Goal: Transaction & Acquisition: Purchase product/service

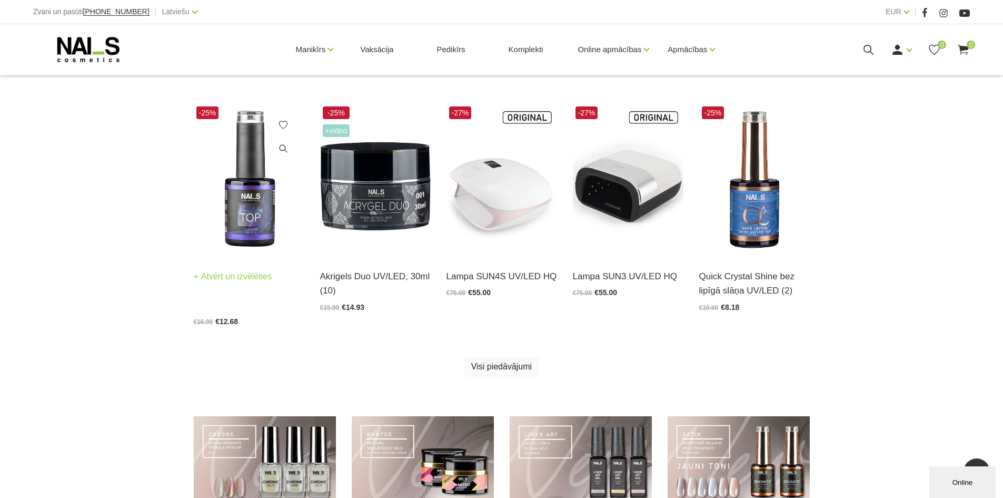
scroll to position [685, 0]
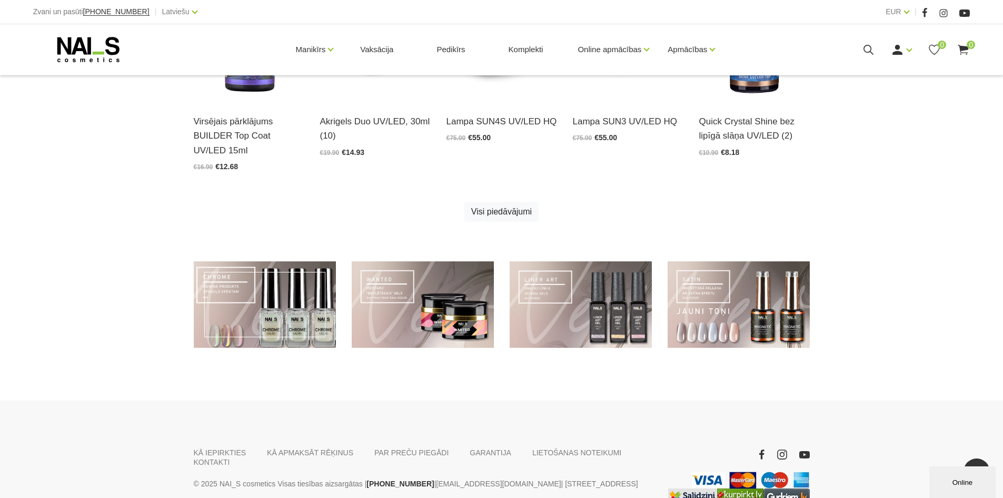
click at [291, 307] on link at bounding box center [265, 304] width 142 height 87
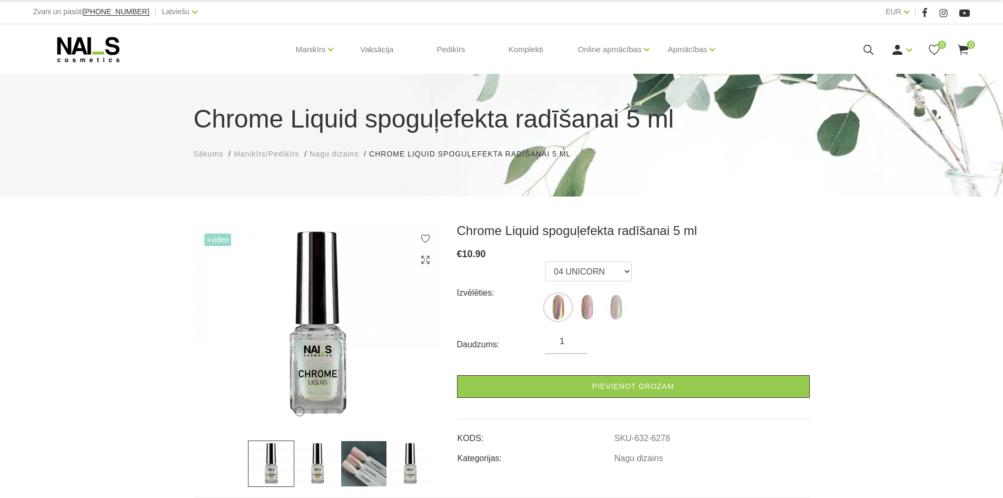
click at [600, 312] on ul "04 UNICORN 05 MAGENTA 03 AURORA" at bounding box center [588, 292] width 87 height 63
click at [604, 311] on img at bounding box center [616, 307] width 26 height 26
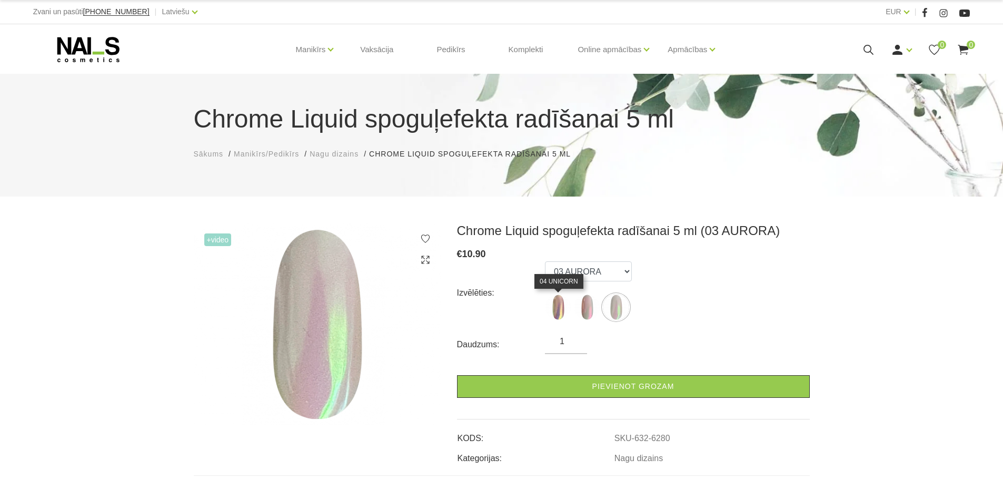
click at [569, 310] on img at bounding box center [558, 307] width 26 height 26
select select "6278"
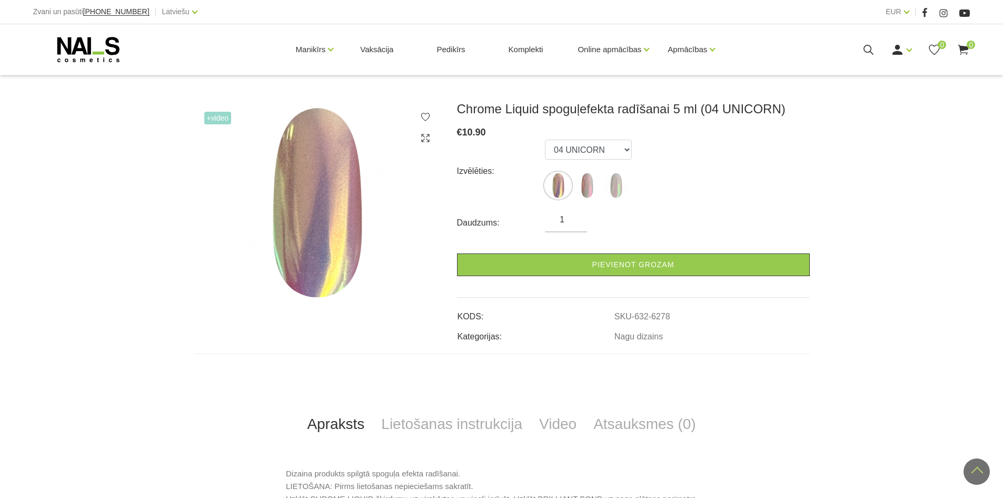
scroll to position [104, 0]
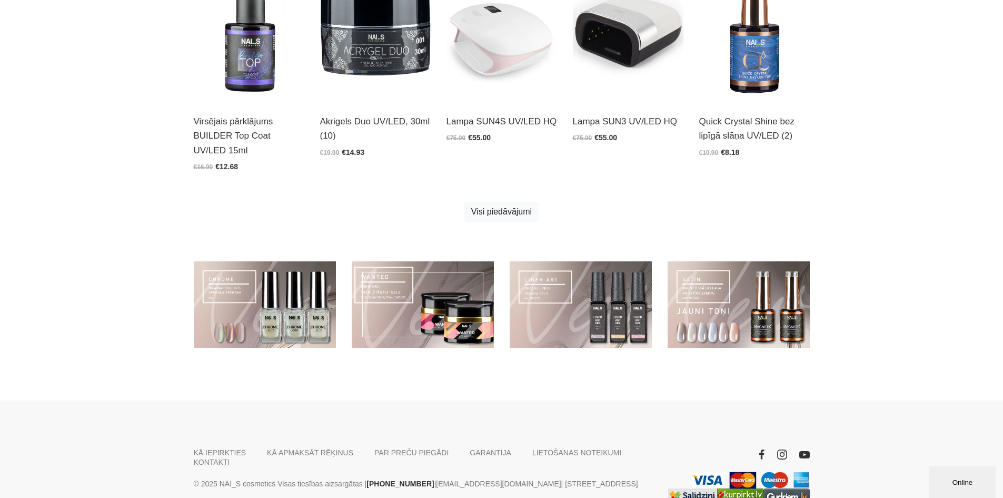
click at [429, 280] on link at bounding box center [423, 304] width 142 height 87
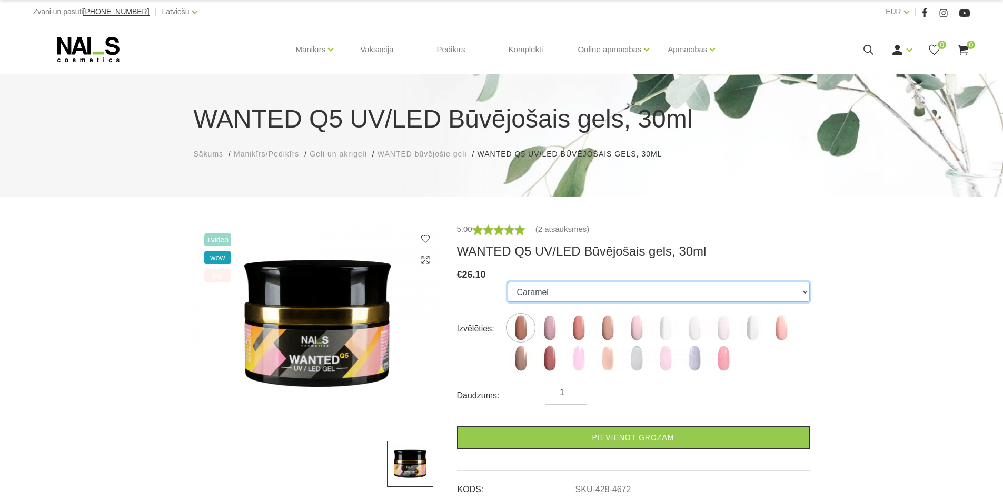
click at [589, 287] on select "Caramel Nude Sparkle Mood Macchiato Dream Rose Premium Clear Pastel Porcelain B…" at bounding box center [659, 292] width 302 height 20
click at [549, 231] on link "(2 atsauksmes)" at bounding box center [562, 229] width 54 height 13
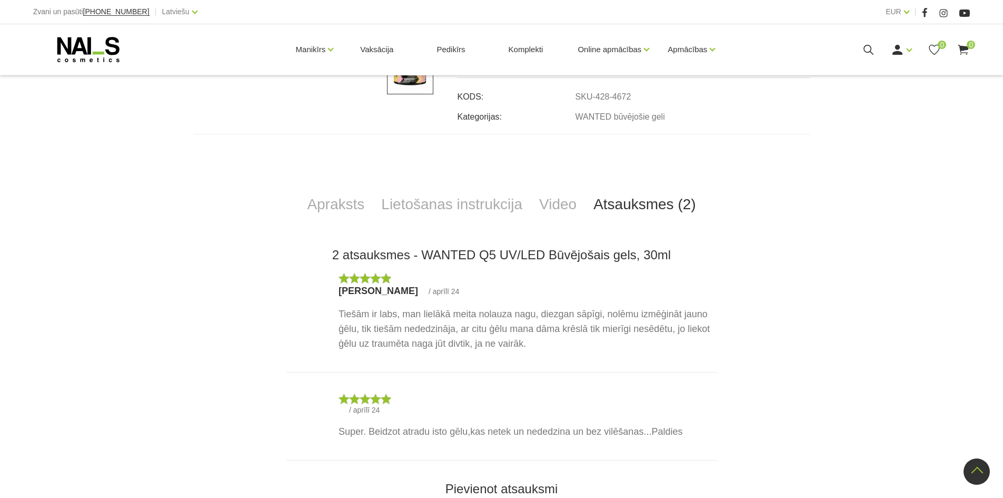
scroll to position [433, 0]
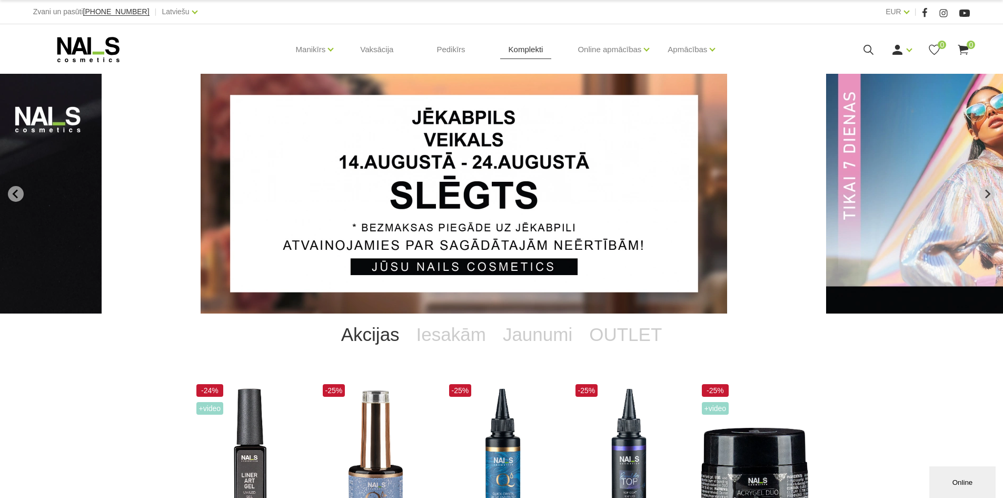
click at [533, 53] on link "Komplekti" at bounding box center [526, 49] width 52 height 51
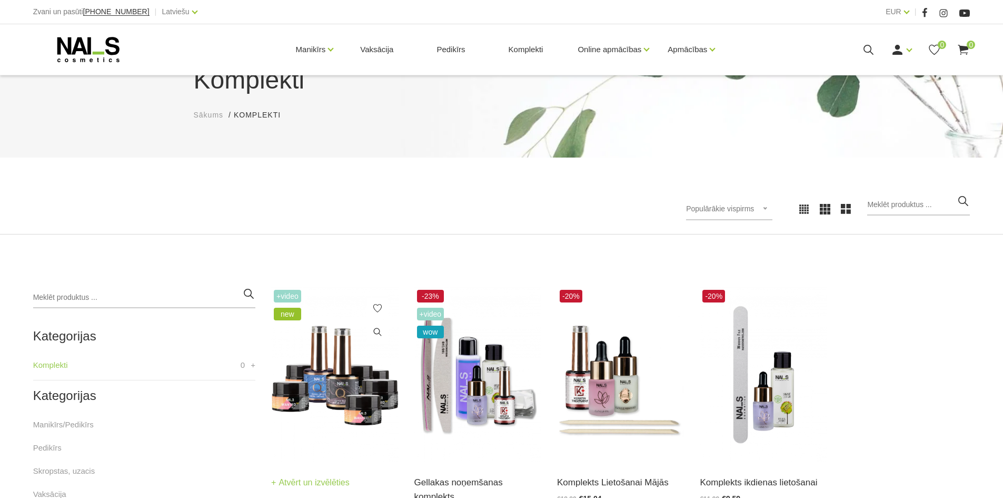
scroll to position [105, 0]
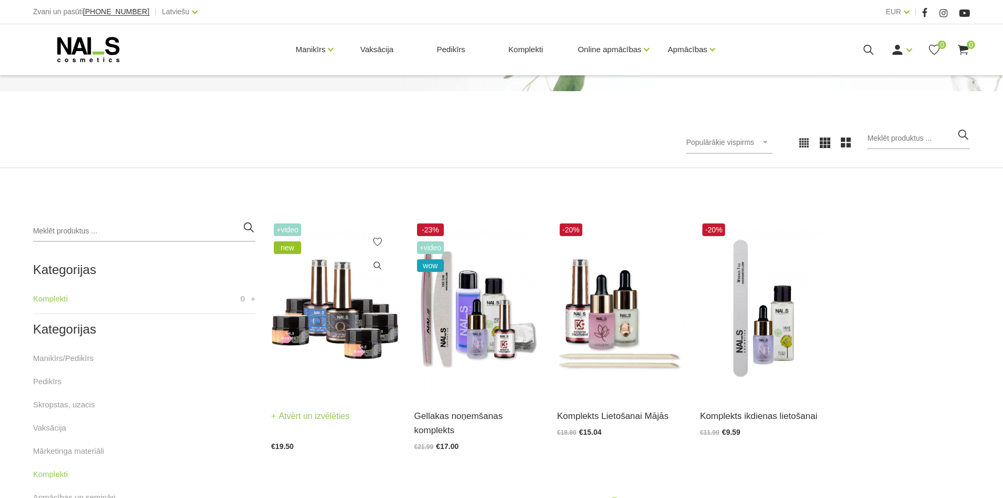
click at [347, 309] on img at bounding box center [334, 308] width 127 height 175
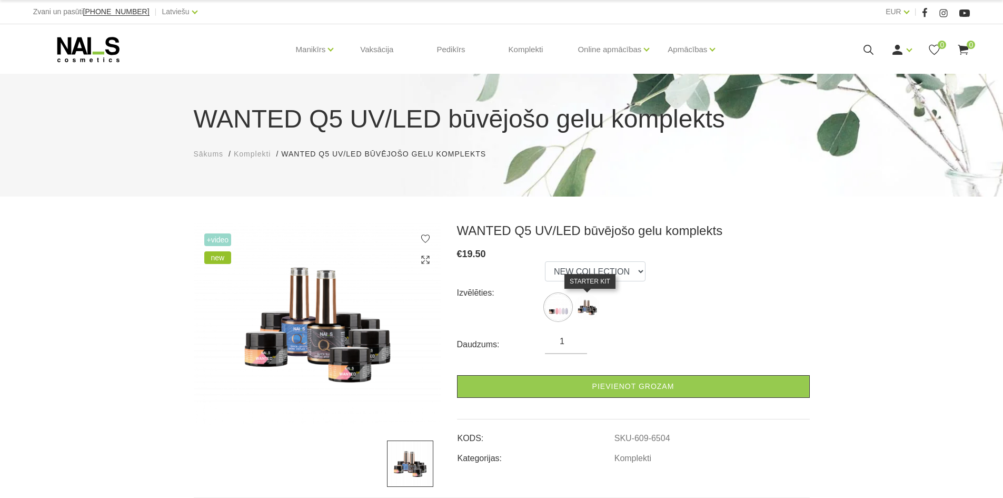
click at [593, 305] on img at bounding box center [587, 307] width 26 height 26
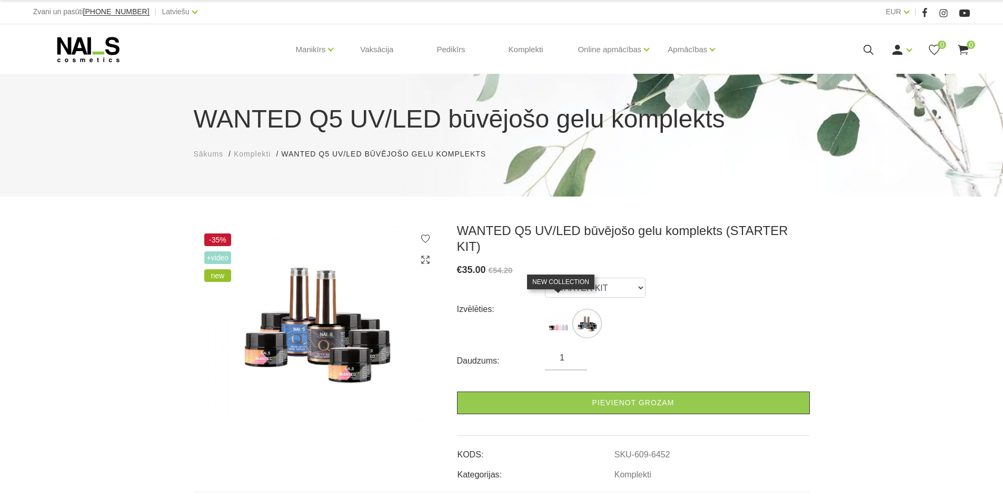
click at [564, 310] on img at bounding box center [558, 323] width 26 height 26
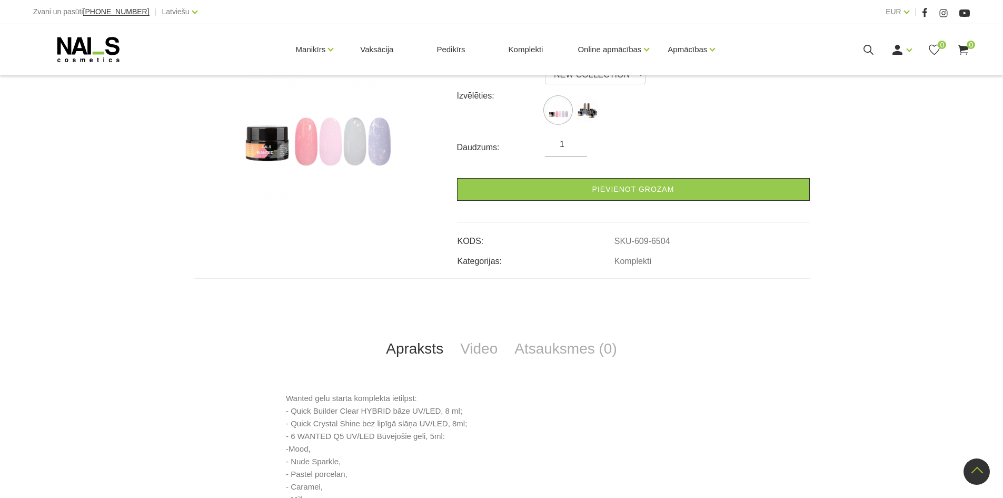
scroll to position [211, 0]
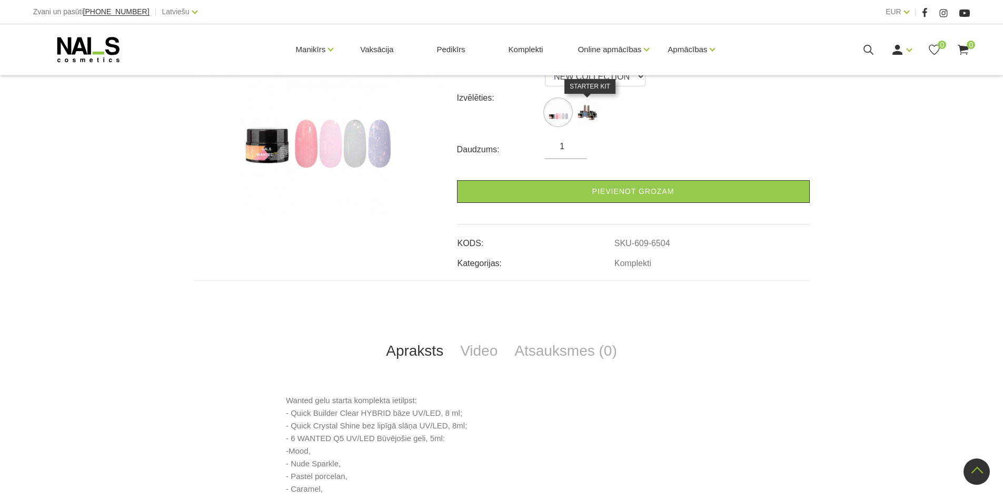
click at [591, 114] on img at bounding box center [587, 112] width 26 height 26
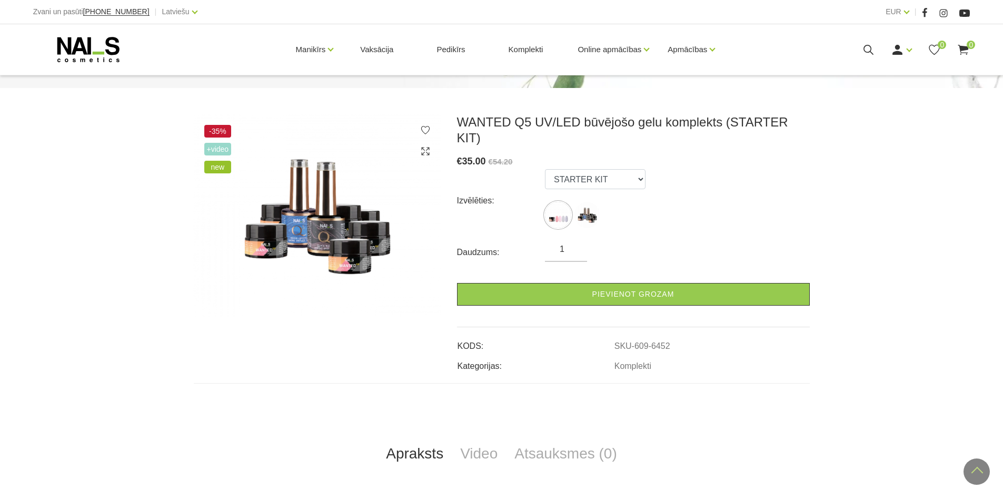
scroll to position [105, 0]
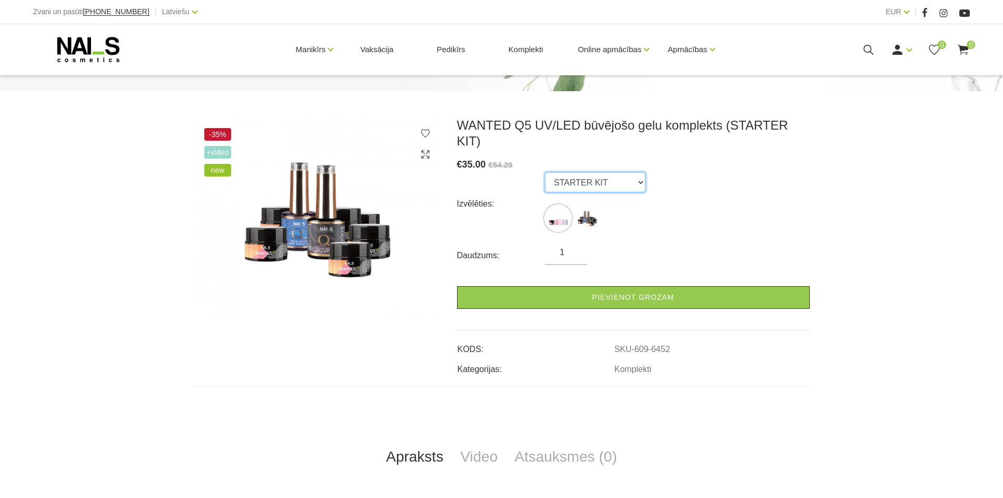
click at [565, 172] on select "NEW COLLECTION STARTER KIT" at bounding box center [595, 182] width 101 height 20
select select "6504"
click at [545, 172] on select "NEW COLLECTION STARTER KIT" at bounding box center [595, 182] width 101 height 20
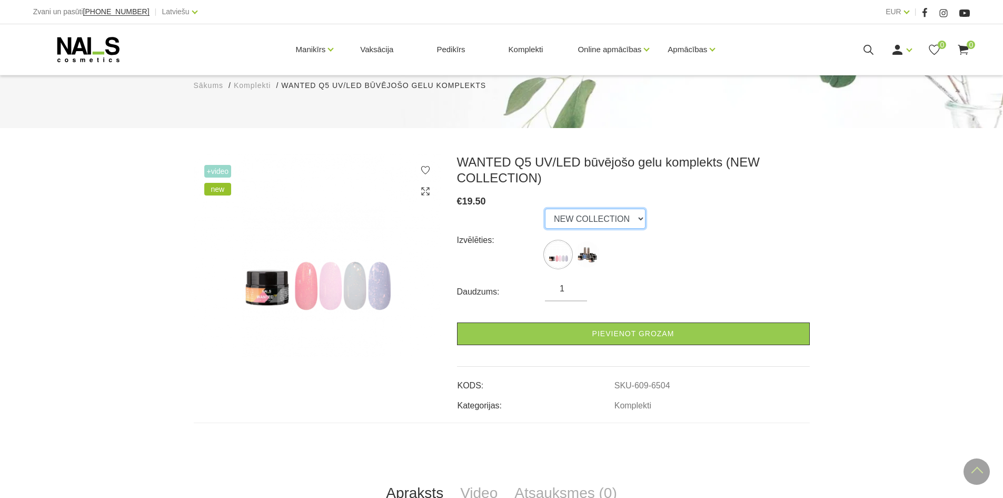
scroll to position [0, 0]
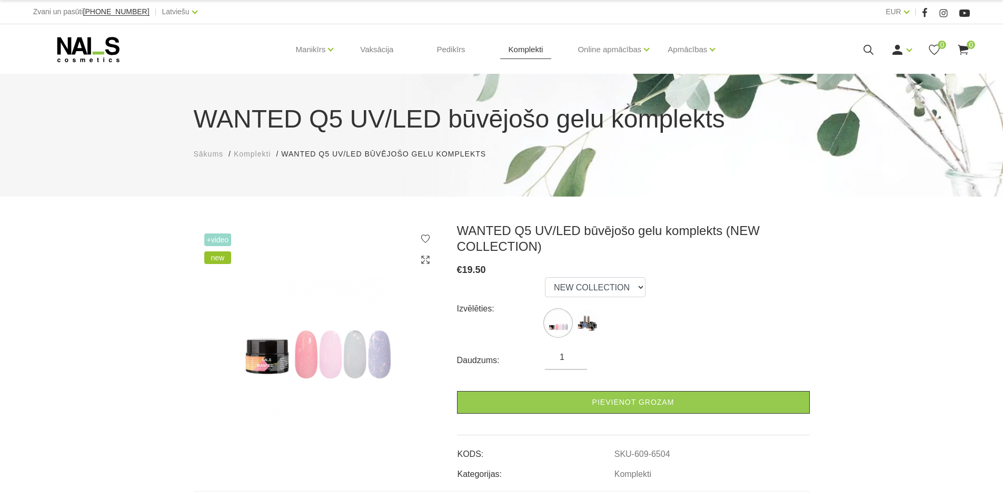
click at [519, 48] on link "Komplekti" at bounding box center [526, 49] width 52 height 51
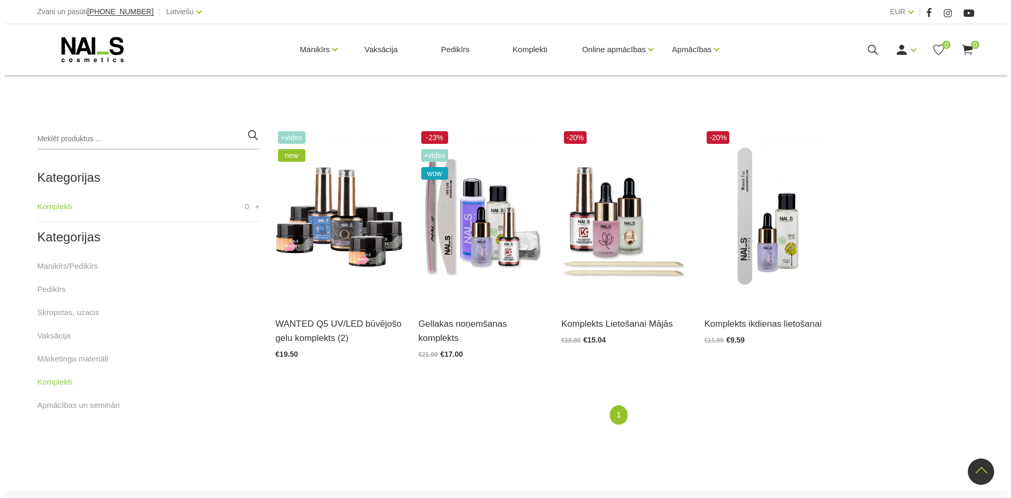
scroll to position [189, 0]
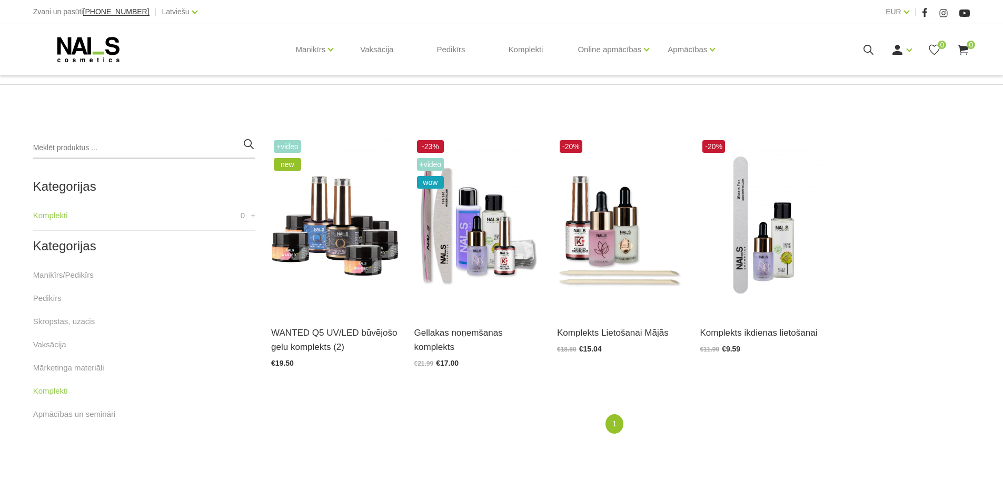
click at [868, 45] on use at bounding box center [869, 50] width 10 height 10
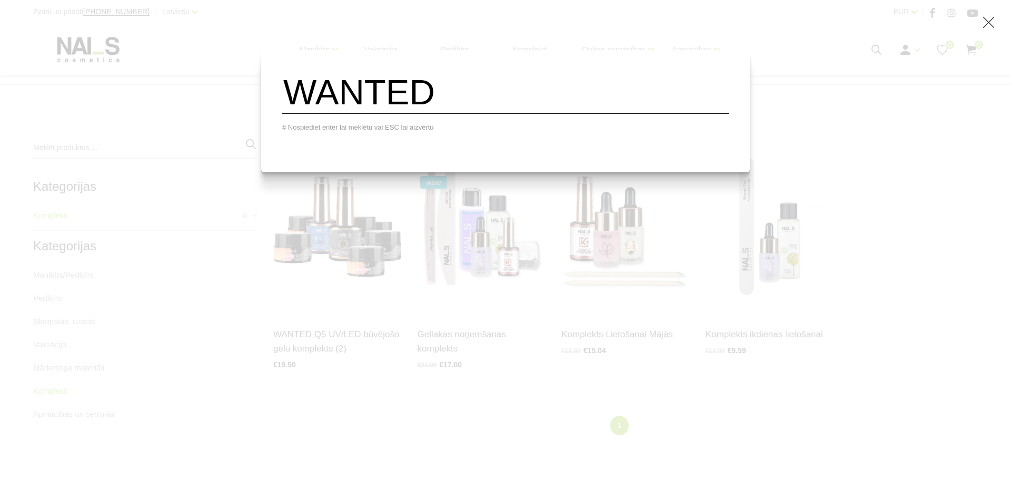
type input "WANTED"
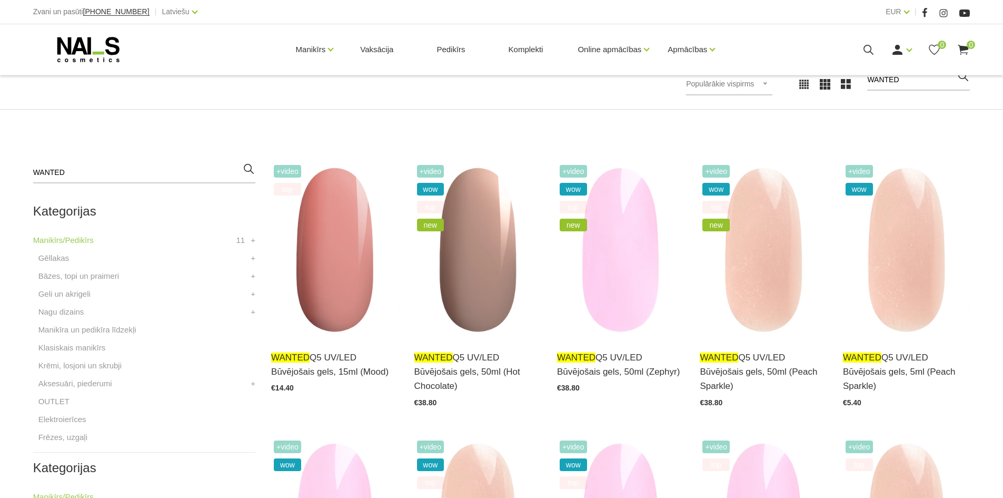
scroll to position [211, 0]
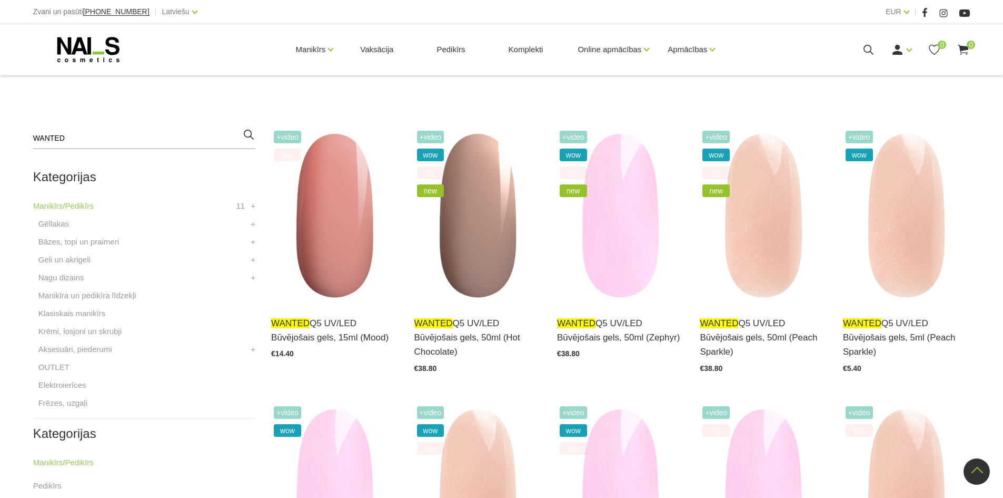
click at [101, 257] on li "Geli un akrigeli WANTED būvējošie geli Akrigeli +" at bounding box center [144, 262] width 222 height 18
click at [254, 261] on link "+" at bounding box center [253, 259] width 5 height 13
click at [84, 278] on link "WANTED būvējošie geli" at bounding box center [86, 277] width 84 height 13
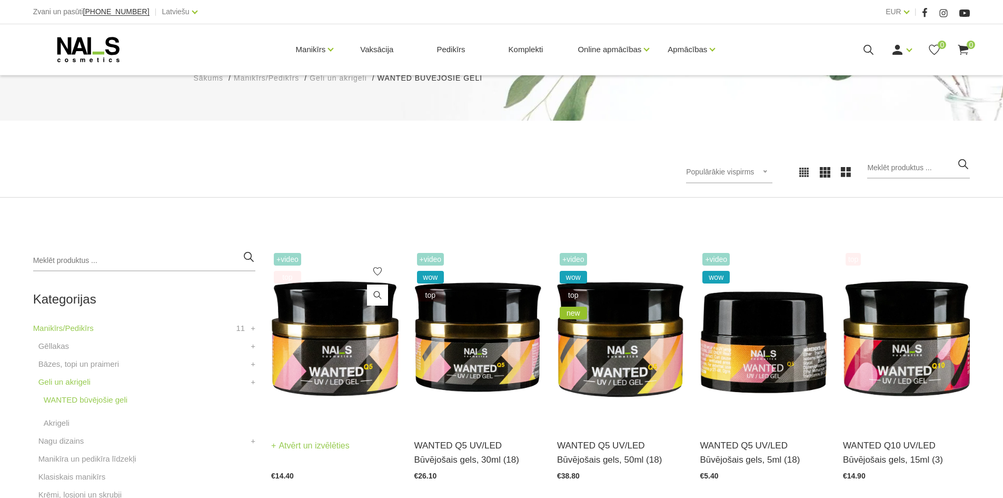
scroll to position [211, 0]
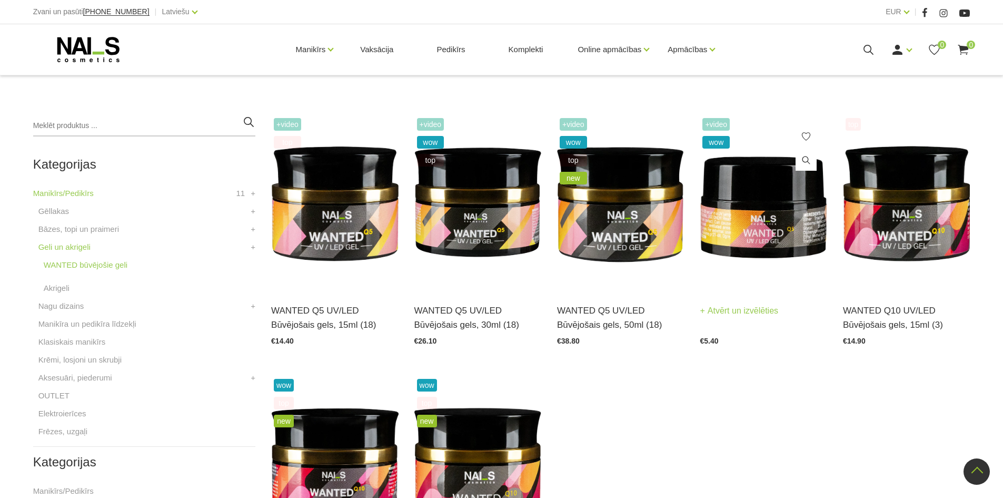
click at [759, 236] on img at bounding box center [763, 202] width 127 height 175
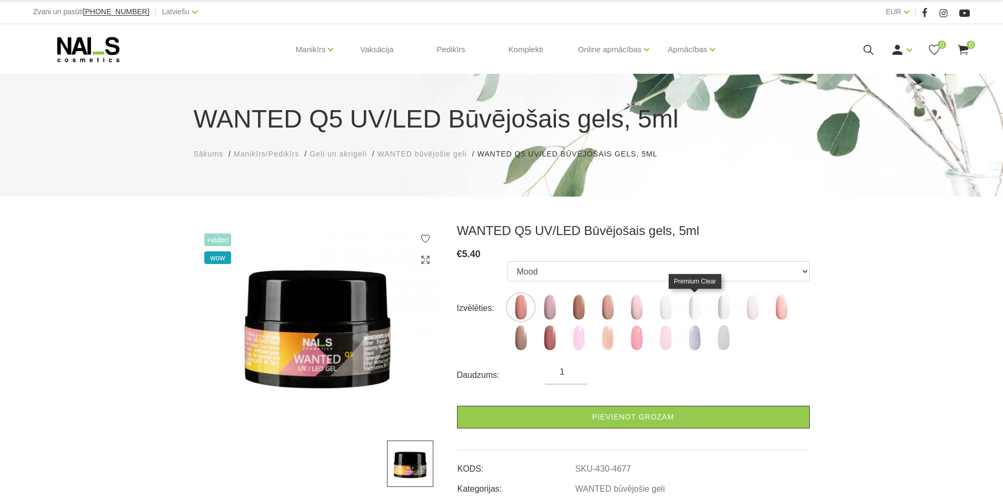
click at [695, 310] on img at bounding box center [694, 307] width 26 height 26
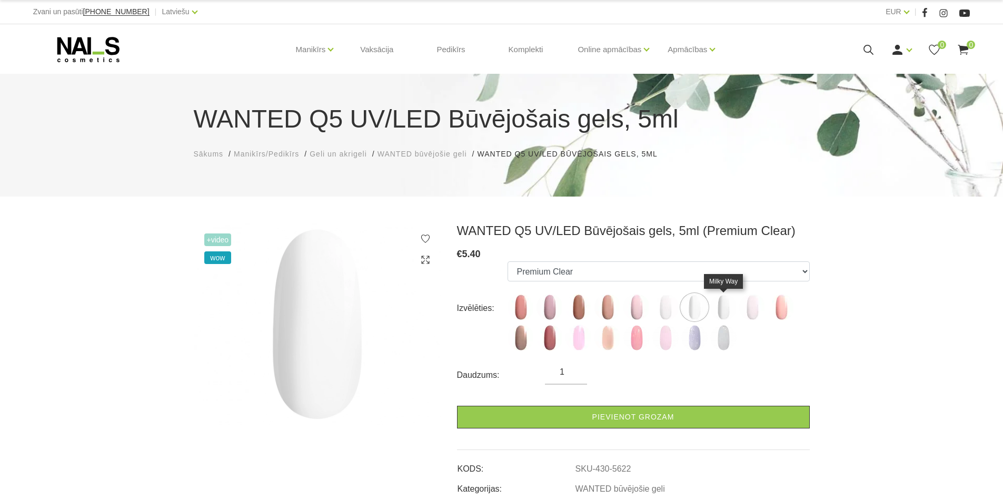
click at [719, 303] on img at bounding box center [723, 307] width 26 height 26
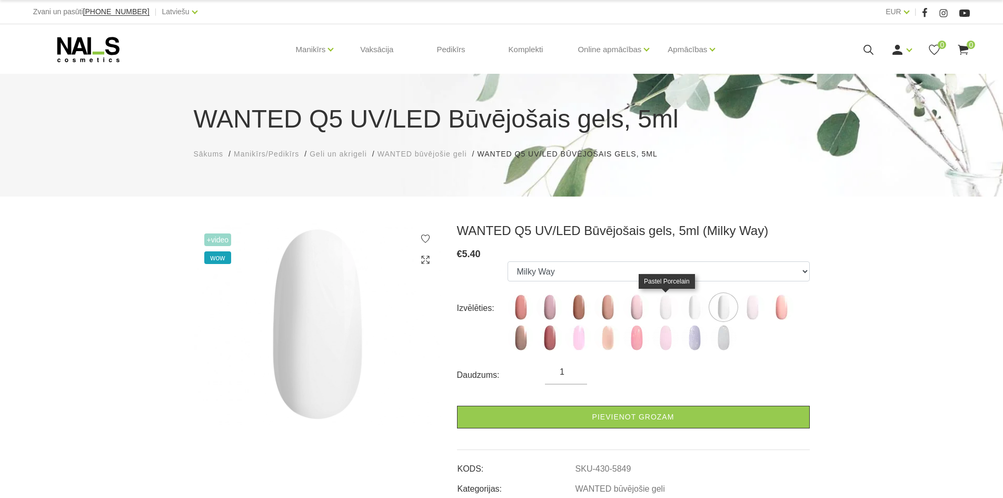
click at [665, 308] on img at bounding box center [665, 307] width 26 height 26
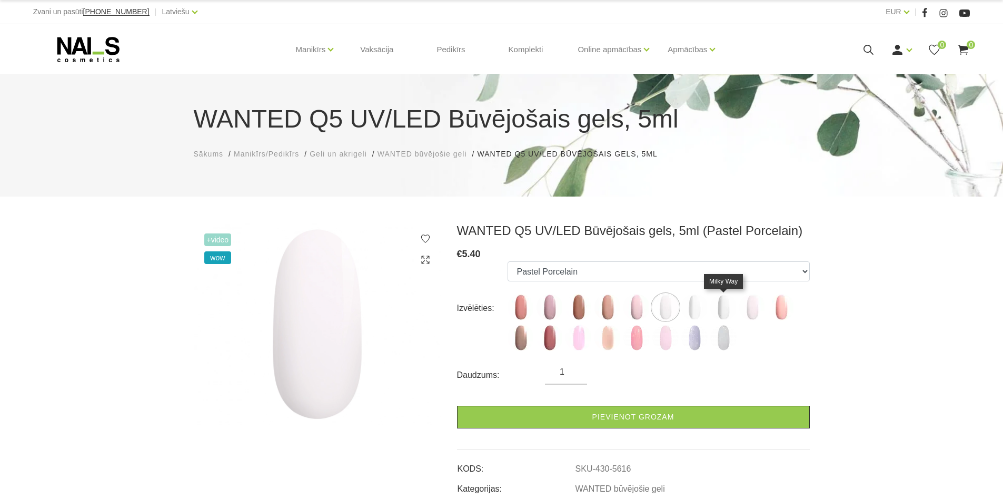
click at [731, 309] on img at bounding box center [723, 307] width 26 height 26
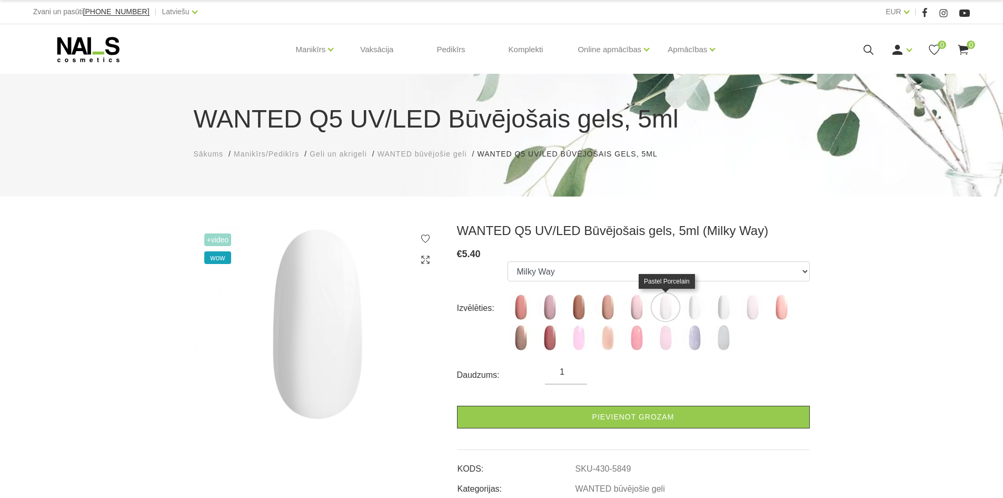
click at [666, 308] on img at bounding box center [665, 307] width 26 height 26
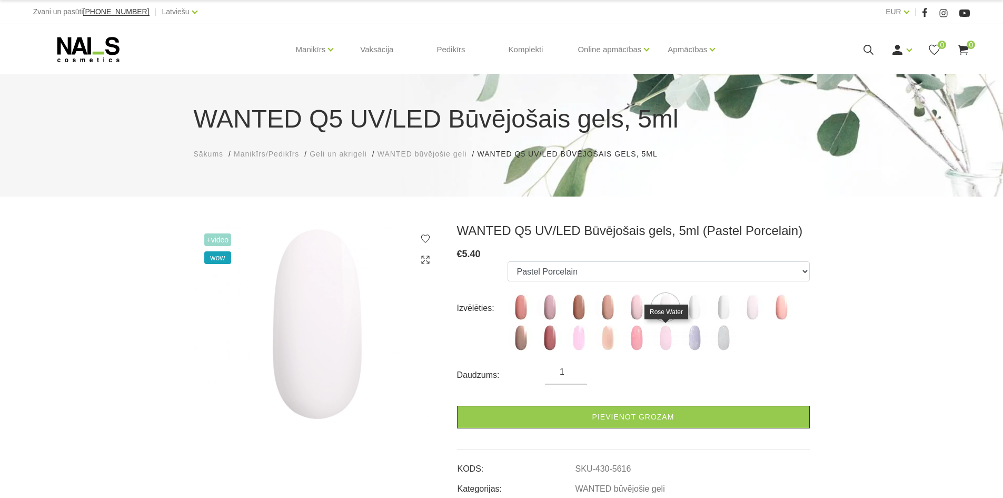
click at [667, 341] on img at bounding box center [665, 337] width 26 height 26
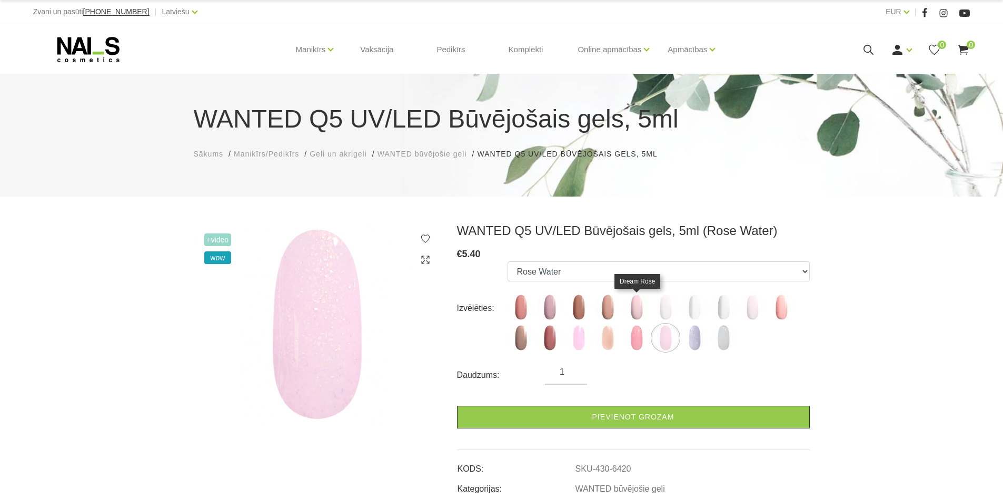
click at [634, 308] on img at bounding box center [636, 307] width 26 height 26
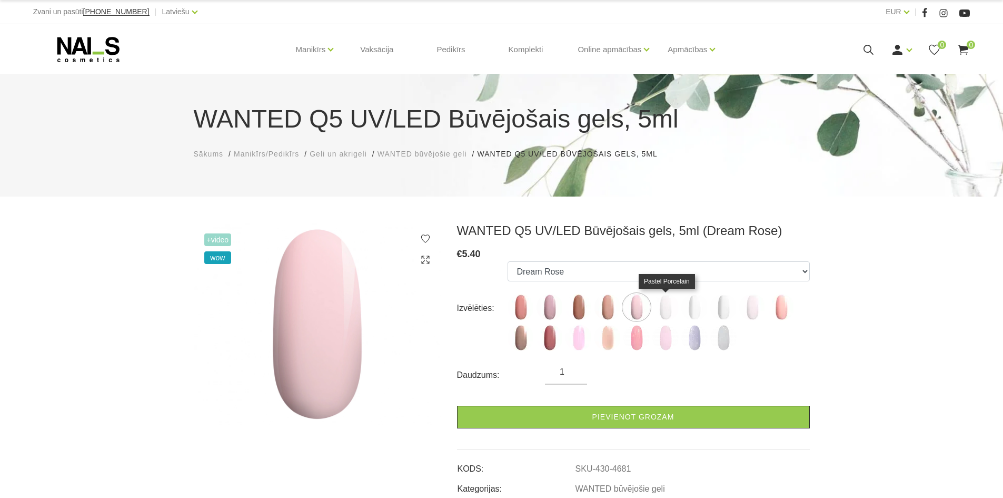
click at [676, 310] on img at bounding box center [665, 307] width 26 height 26
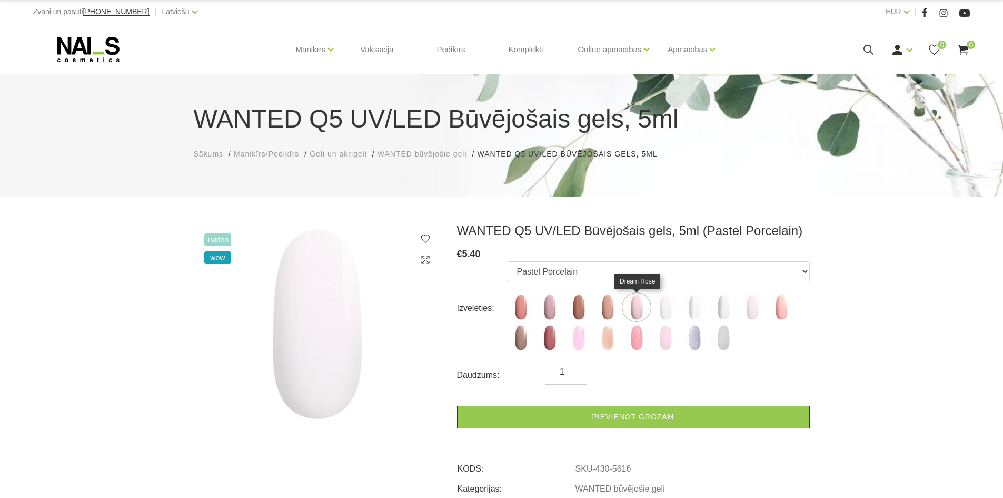
click at [645, 301] on img at bounding box center [636, 307] width 26 height 26
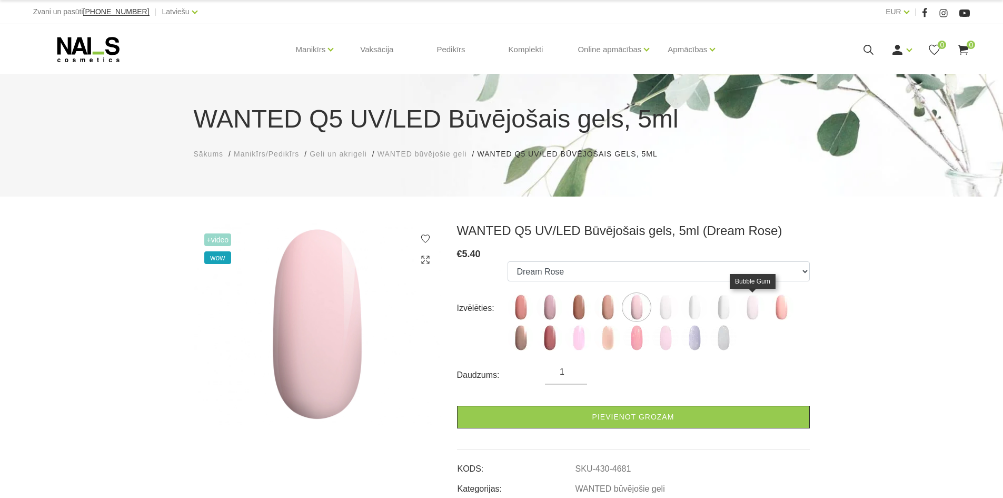
click at [758, 302] on img at bounding box center [752, 307] width 26 height 26
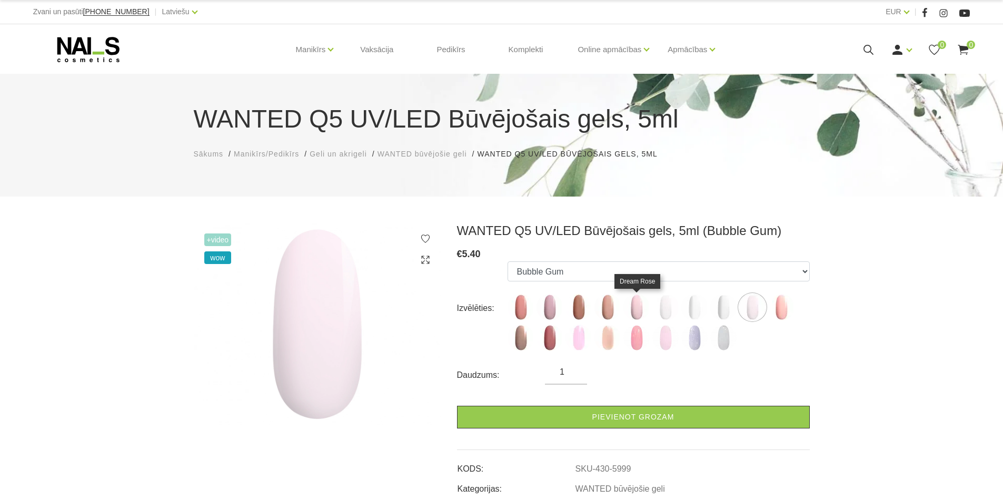
click at [634, 306] on img at bounding box center [636, 307] width 26 height 26
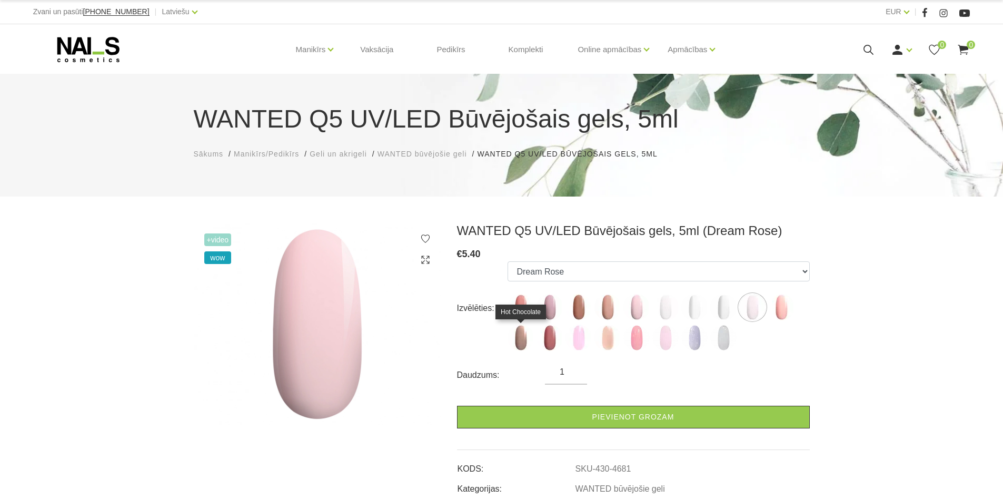
click at [521, 336] on img at bounding box center [521, 337] width 26 height 26
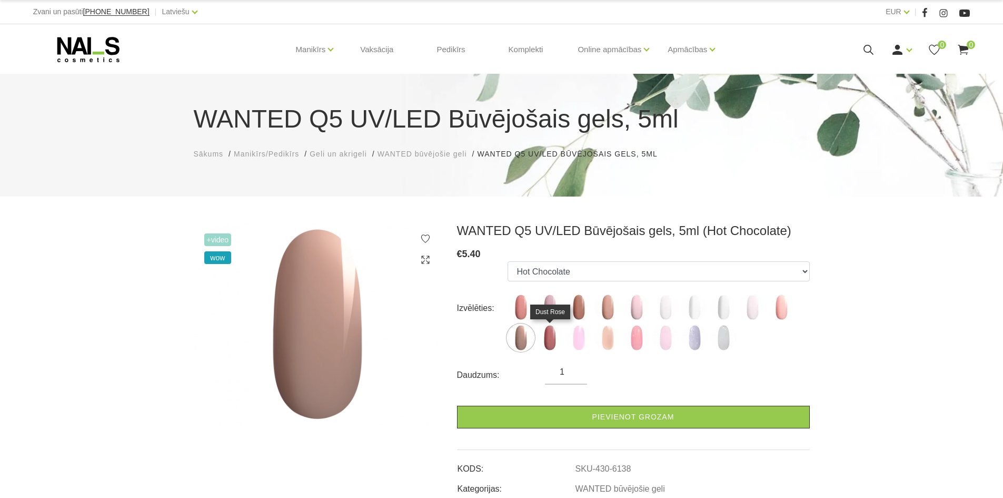
click at [550, 340] on img at bounding box center [550, 337] width 26 height 26
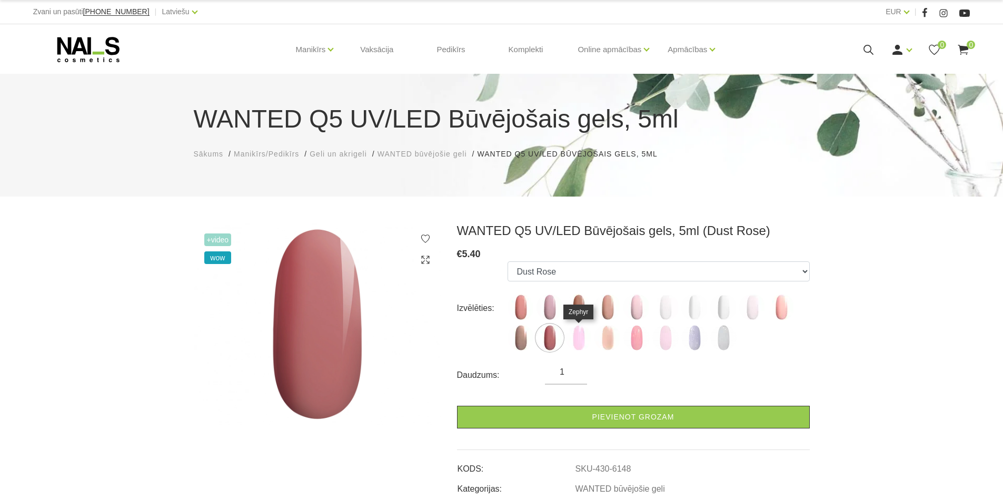
click at [584, 338] on img at bounding box center [579, 337] width 26 height 26
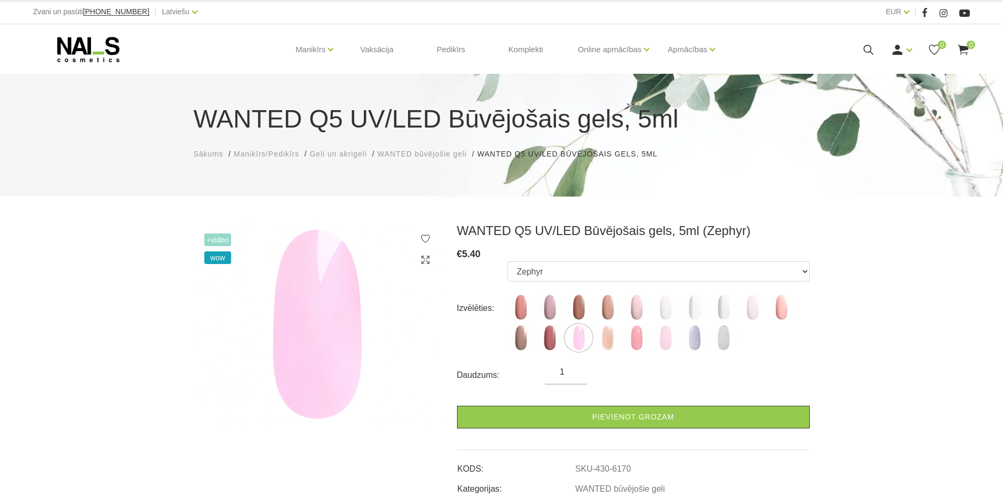
click at [624, 332] on label at bounding box center [636, 337] width 26 height 26
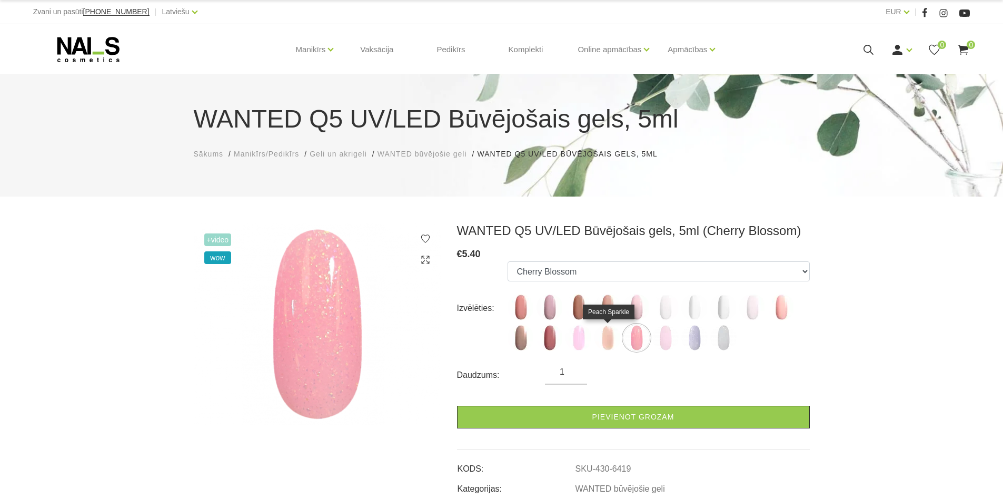
click at [605, 334] on img at bounding box center [607, 337] width 26 height 26
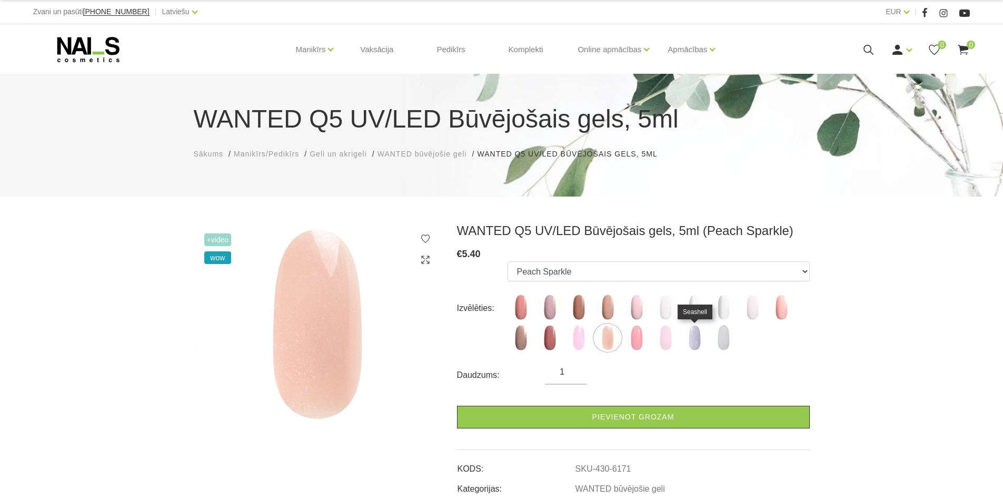
click at [704, 339] on img at bounding box center [694, 337] width 26 height 26
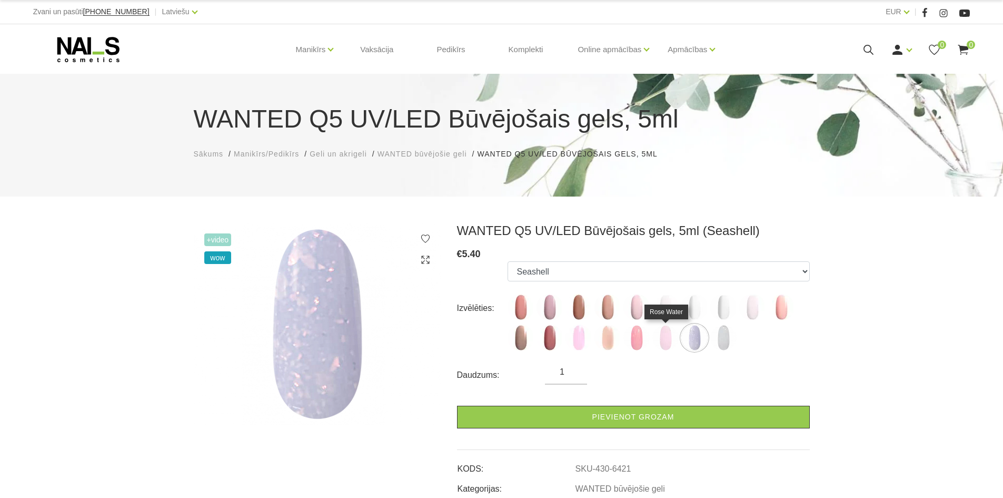
click at [664, 339] on img at bounding box center [665, 337] width 26 height 26
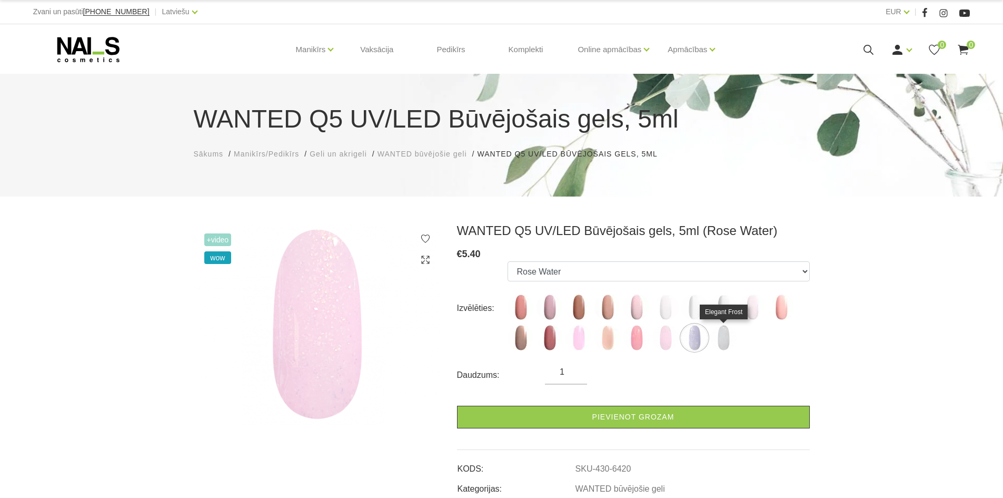
click at [719, 335] on img at bounding box center [723, 337] width 26 height 26
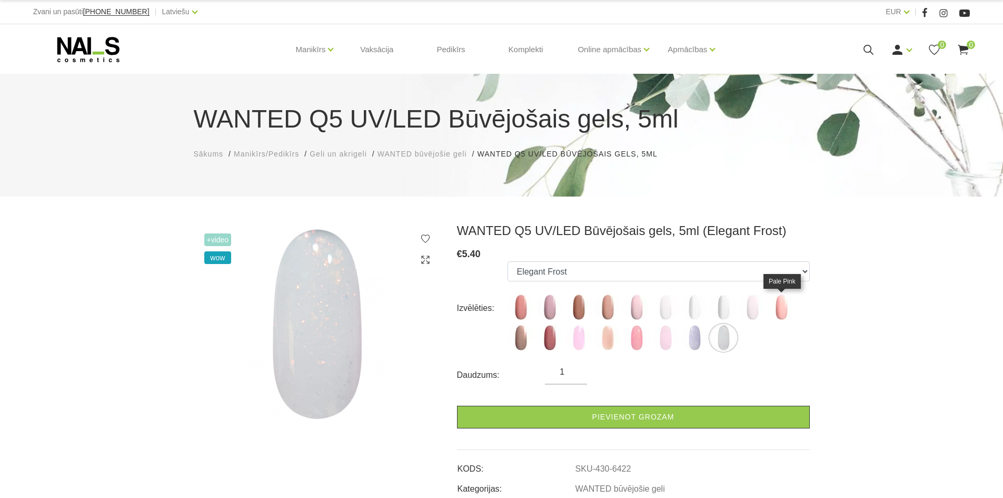
click at [784, 310] on img at bounding box center [781, 307] width 26 height 26
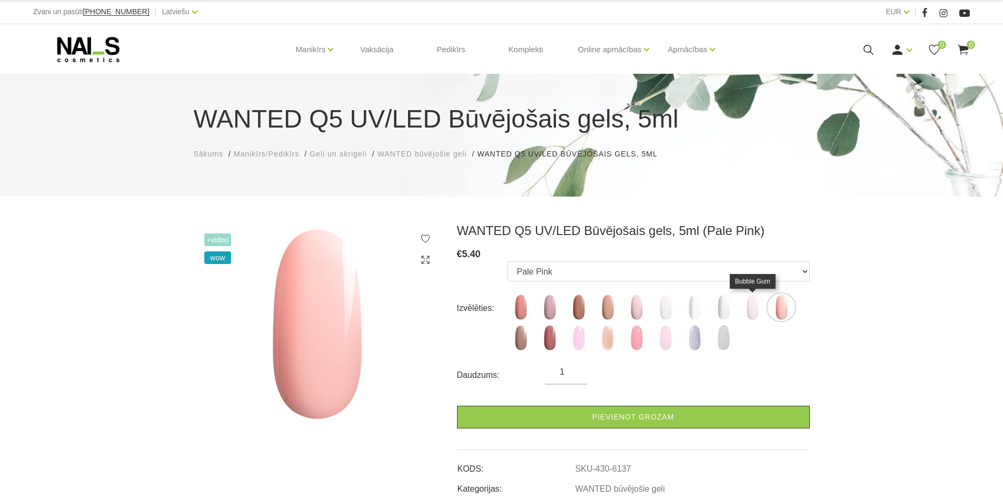
click at [761, 305] on img at bounding box center [752, 307] width 26 height 26
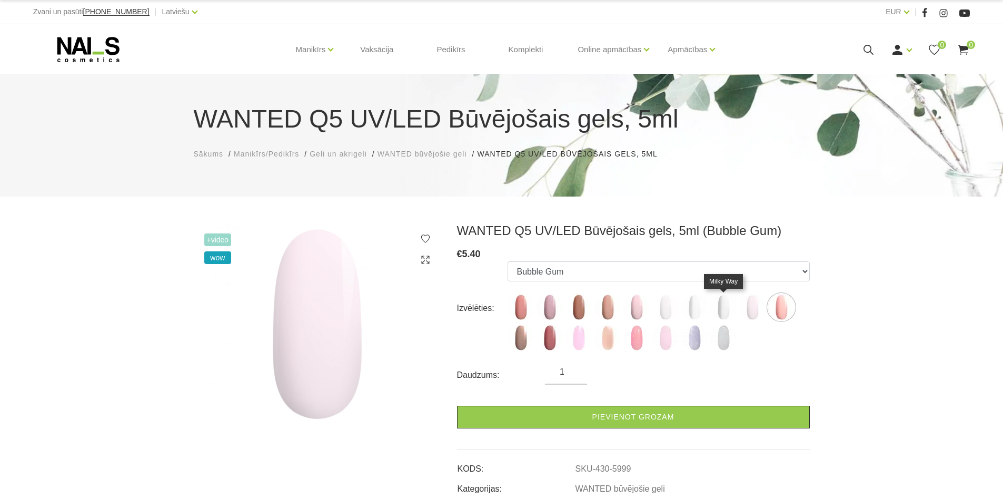
click at [723, 306] on img at bounding box center [723, 307] width 26 height 26
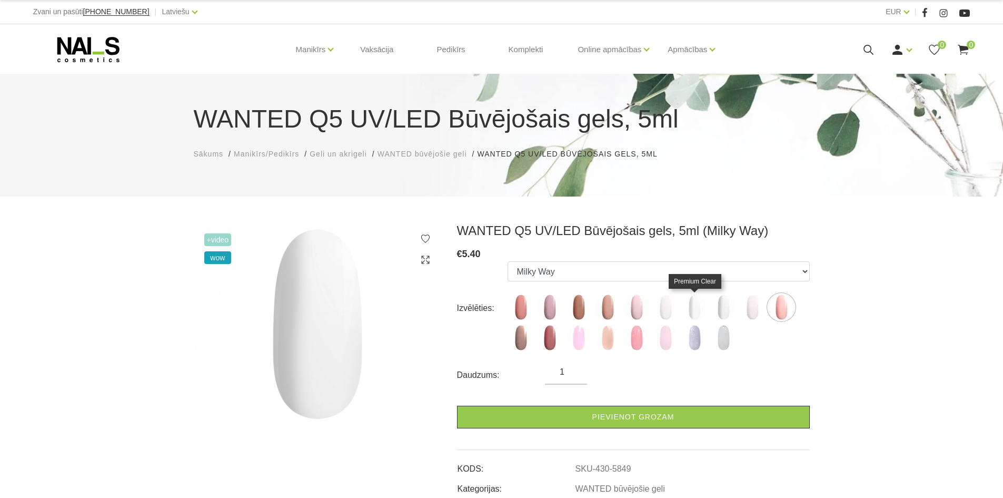
click at [690, 306] on img at bounding box center [694, 307] width 26 height 26
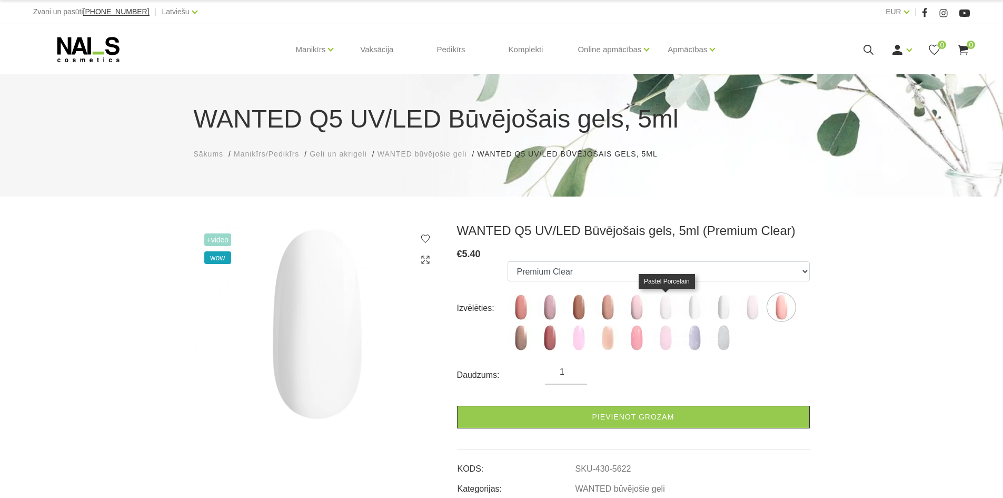
click at [663, 306] on img at bounding box center [665, 307] width 26 height 26
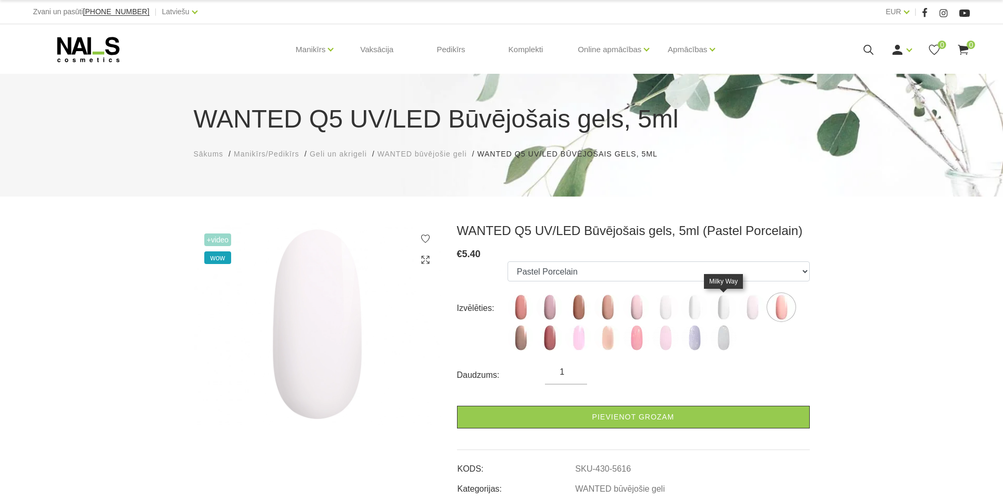
click at [716, 306] on img at bounding box center [723, 307] width 26 height 26
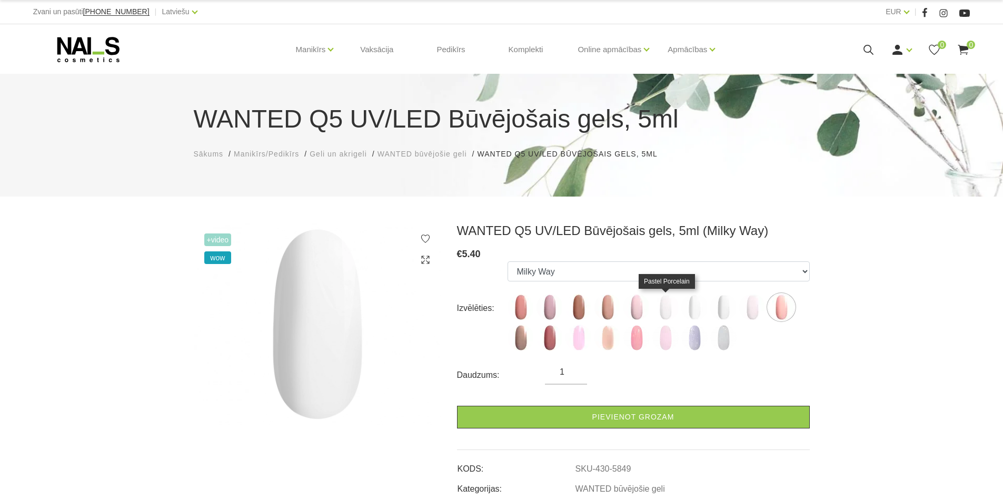
click at [668, 306] on img at bounding box center [665, 307] width 26 height 26
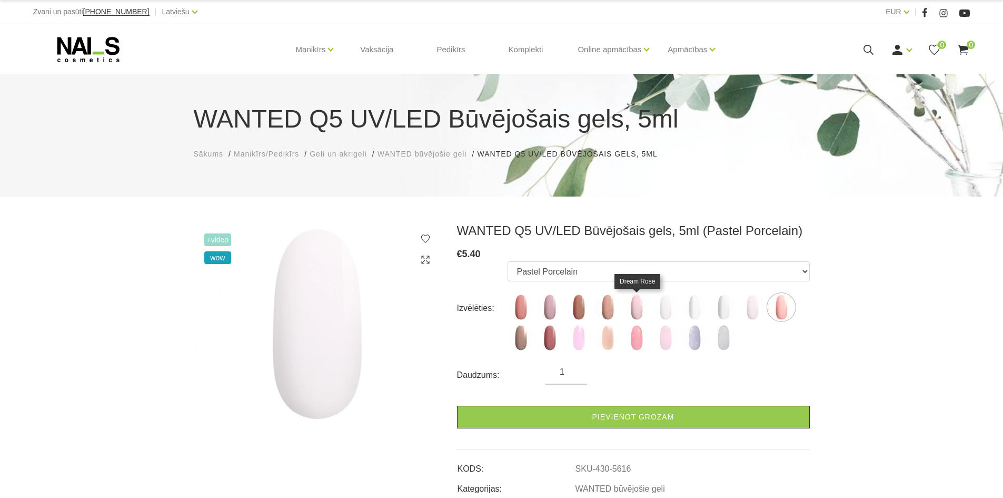
click at [637, 305] on img at bounding box center [636, 307] width 26 height 26
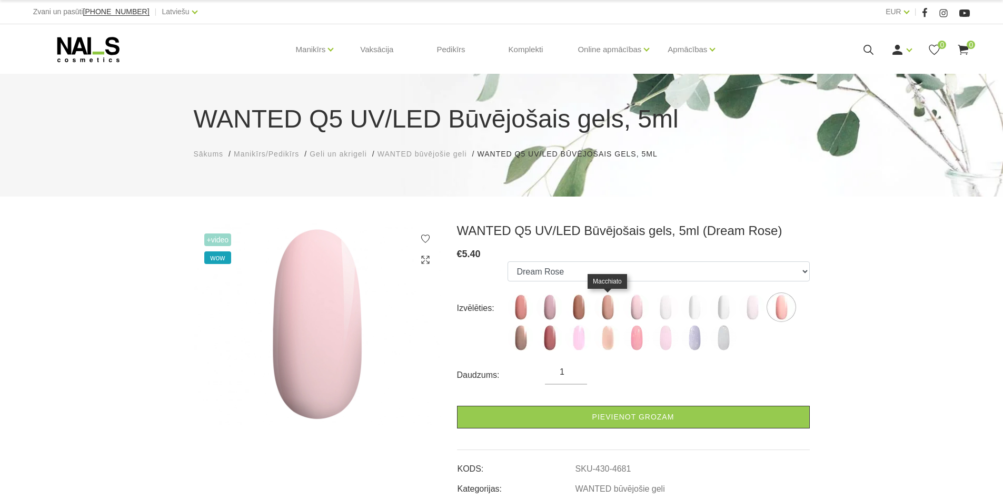
click at [612, 308] on img at bounding box center [607, 307] width 26 height 26
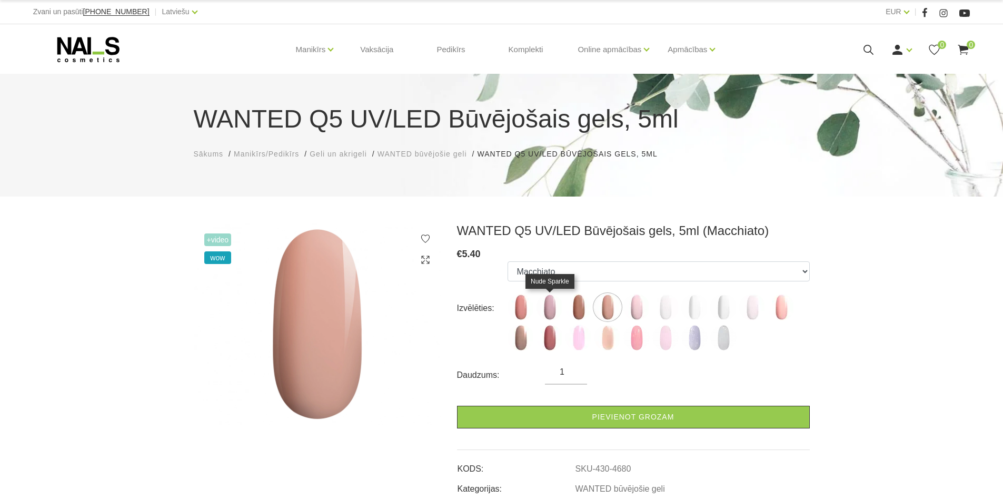
click at [548, 312] on img at bounding box center [550, 307] width 26 height 26
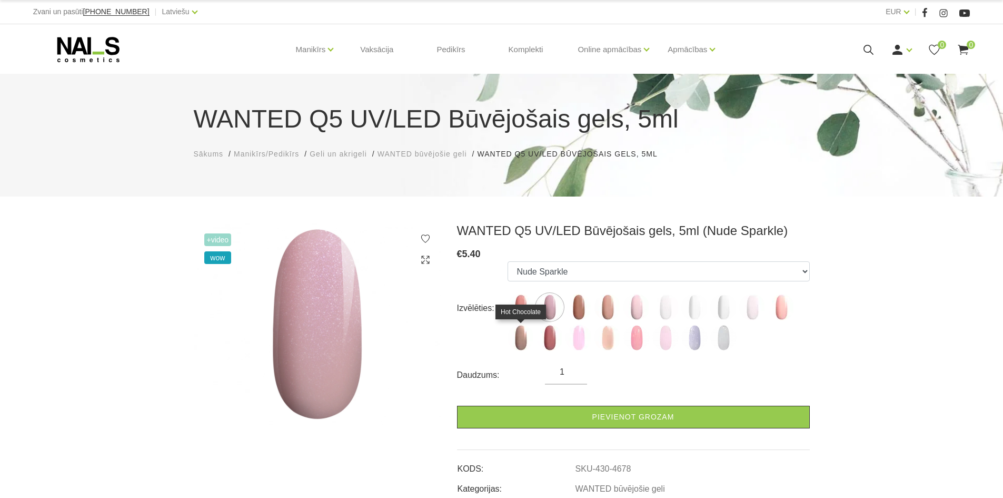
click at [517, 342] on img at bounding box center [521, 337] width 26 height 26
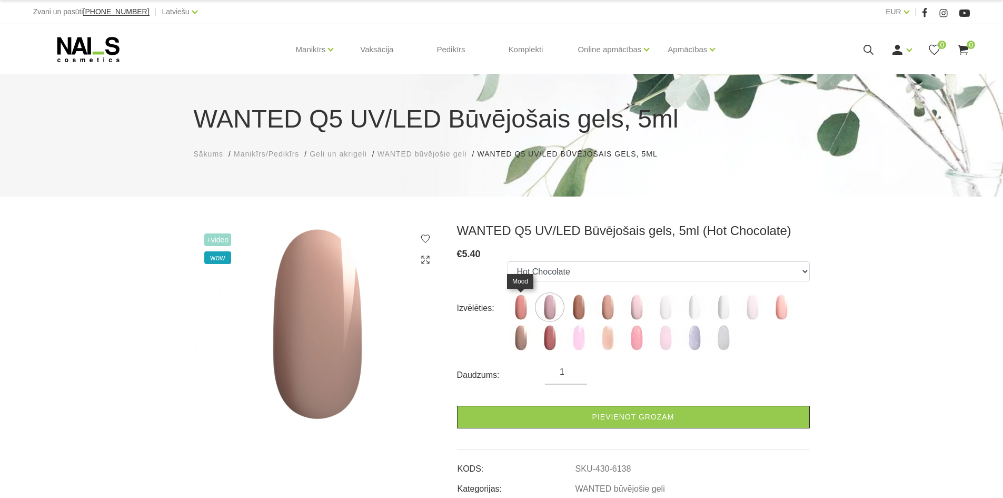
click at [517, 306] on img at bounding box center [521, 307] width 26 height 26
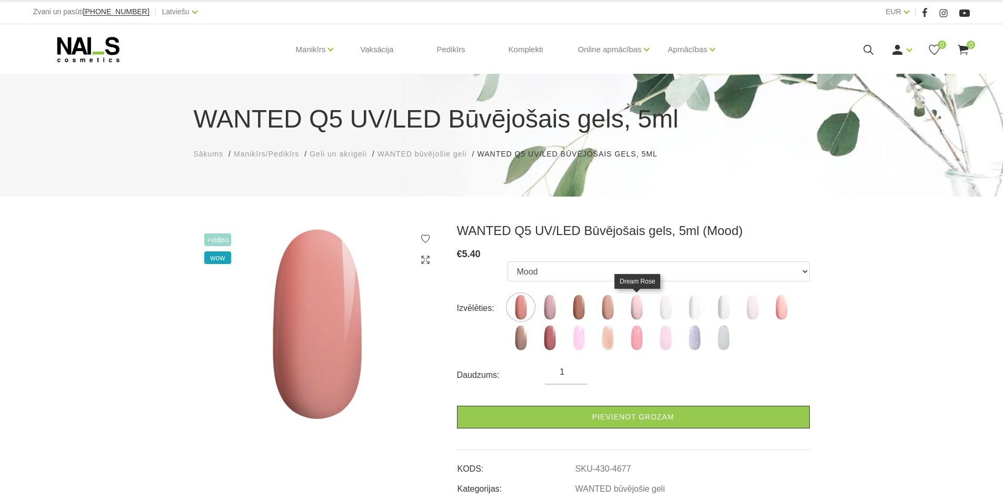
click at [635, 309] on img at bounding box center [636, 307] width 26 height 26
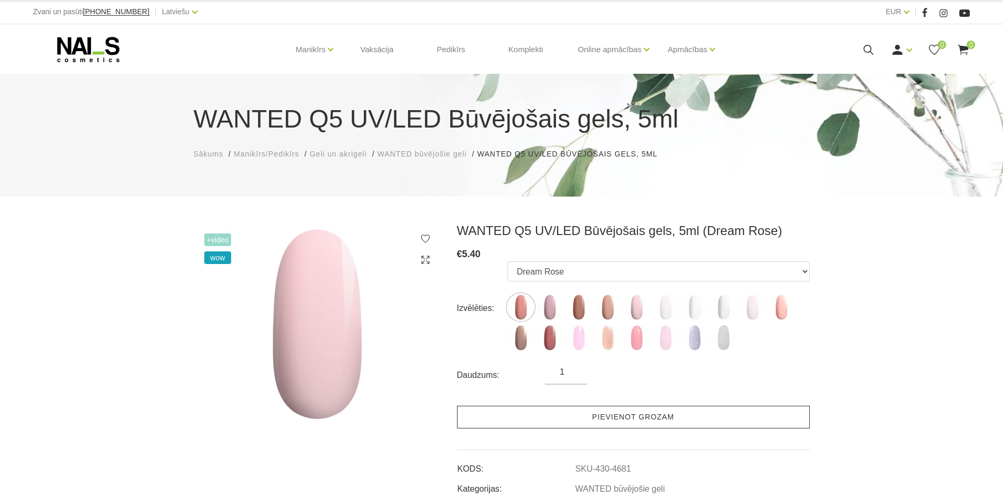
click at [606, 415] on link "Pievienot grozam" at bounding box center [633, 416] width 353 height 23
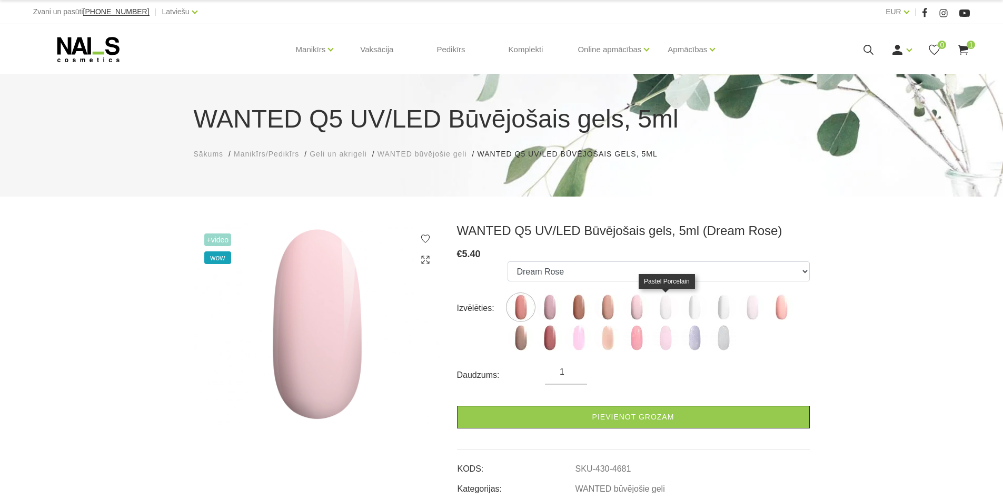
click at [667, 304] on img at bounding box center [665, 307] width 26 height 26
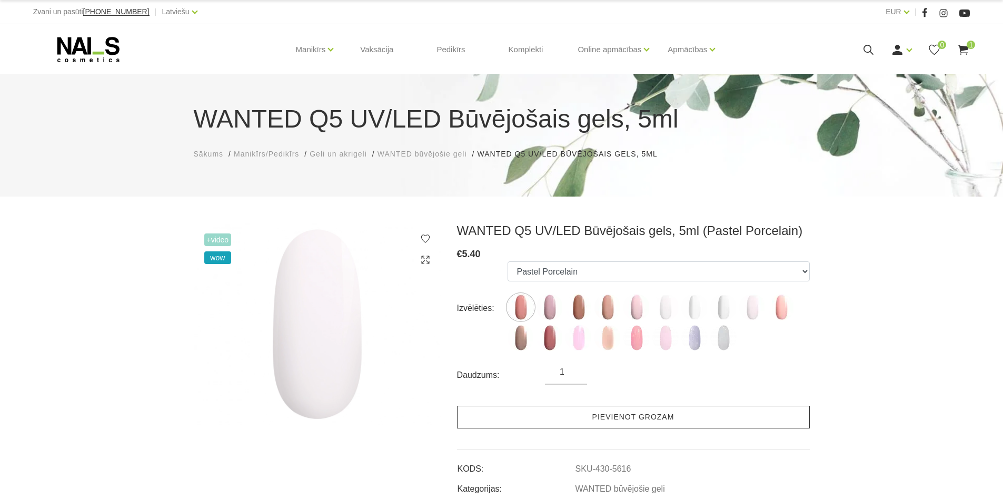
click at [597, 409] on link "Pievienot grozam" at bounding box center [633, 416] width 353 height 23
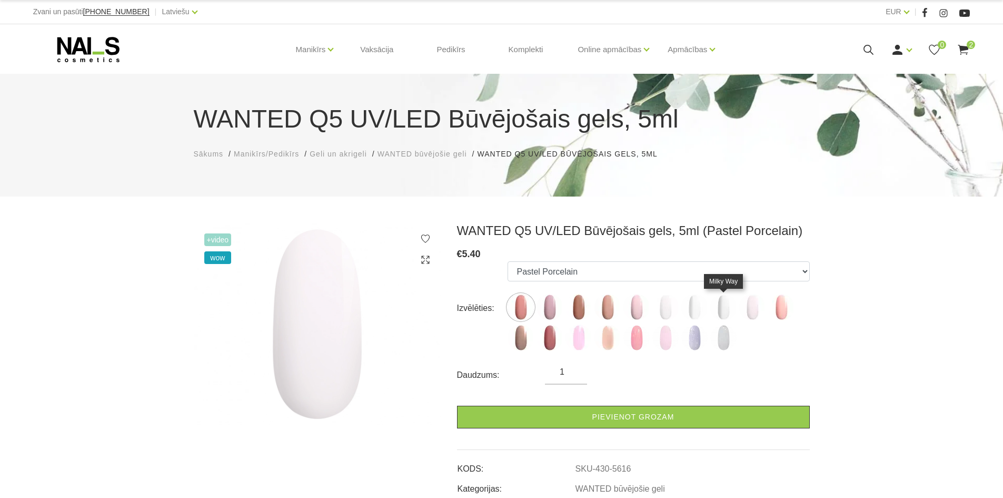
click at [718, 305] on img at bounding box center [723, 307] width 26 height 26
select select "5849"
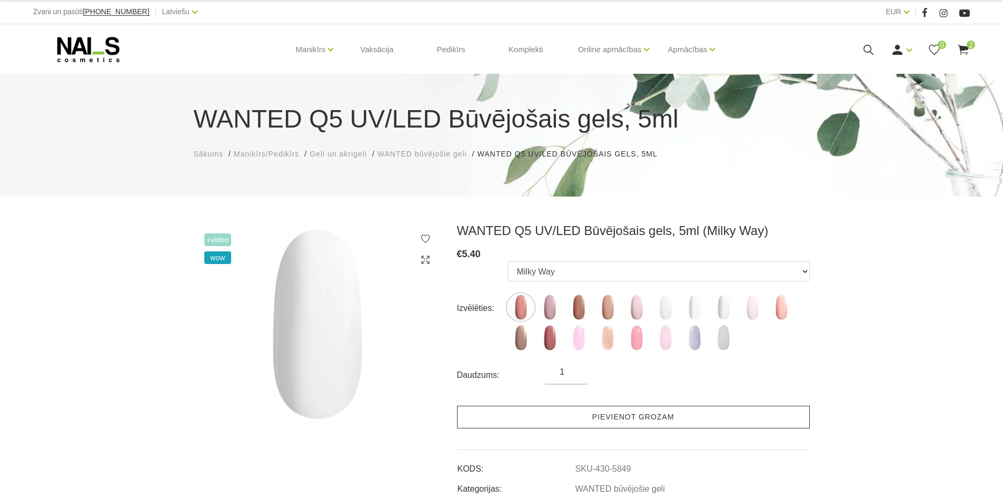
click at [605, 414] on link "Pievienot grozam" at bounding box center [633, 416] width 353 height 23
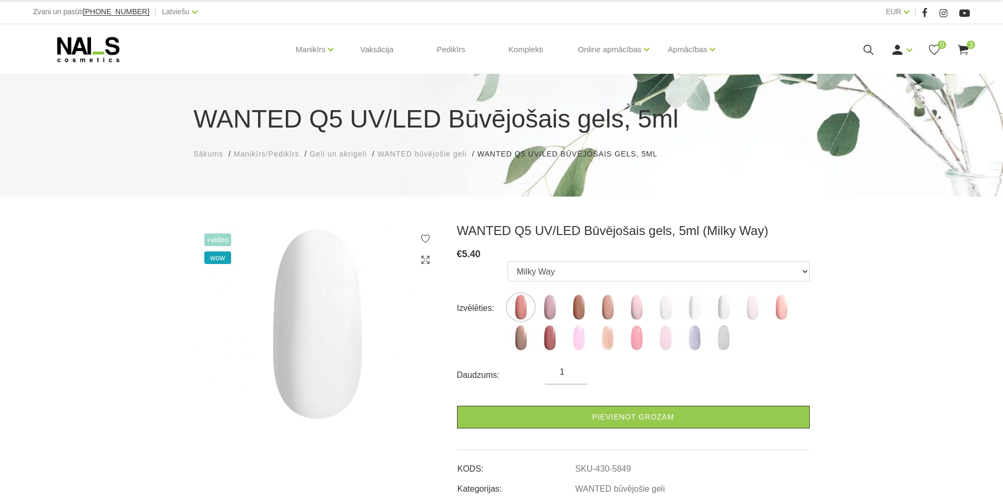
click at [961, 49] on use at bounding box center [963, 50] width 11 height 10
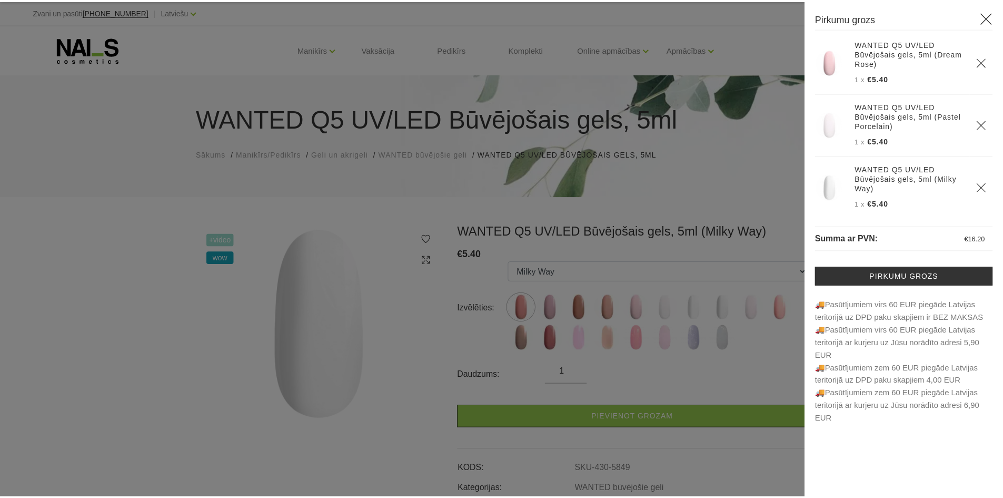
scroll to position [11, 0]
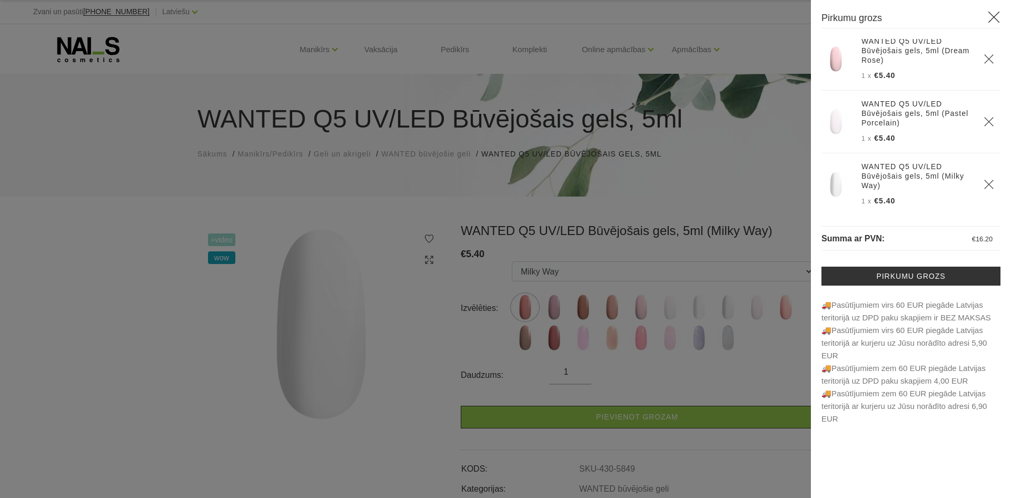
click at [653, 203] on div at bounding box center [505, 249] width 1011 height 498
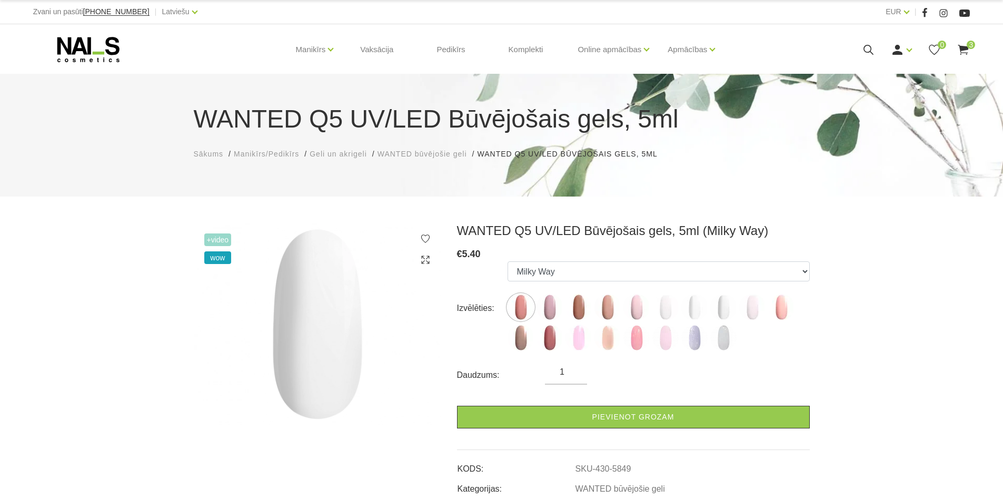
click at [78, 44] on use at bounding box center [88, 49] width 62 height 25
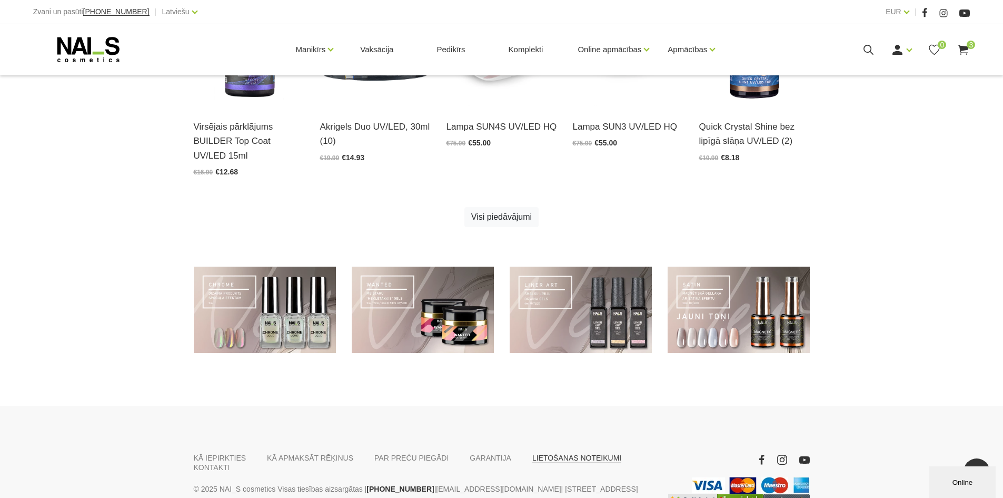
scroll to position [744, 0]
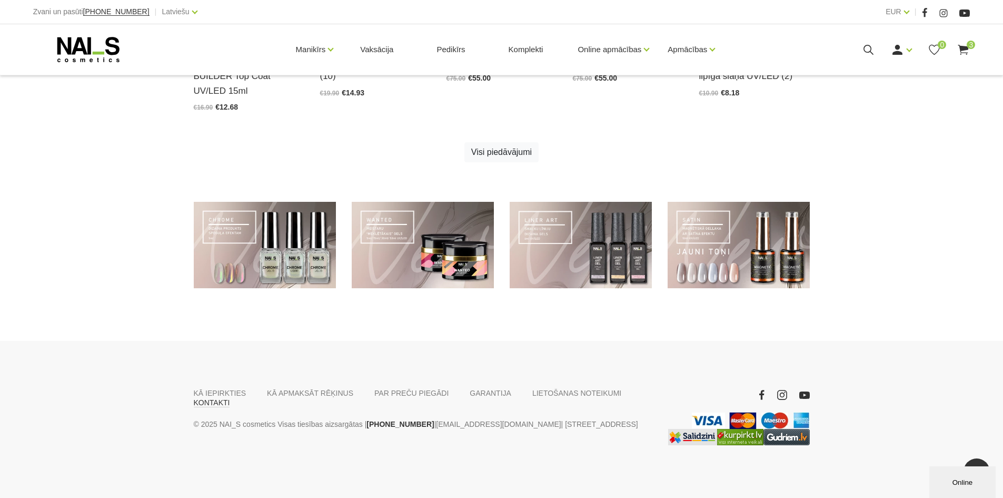
click at [230, 398] on link "KONTAKTI" at bounding box center [212, 402] width 36 height 9
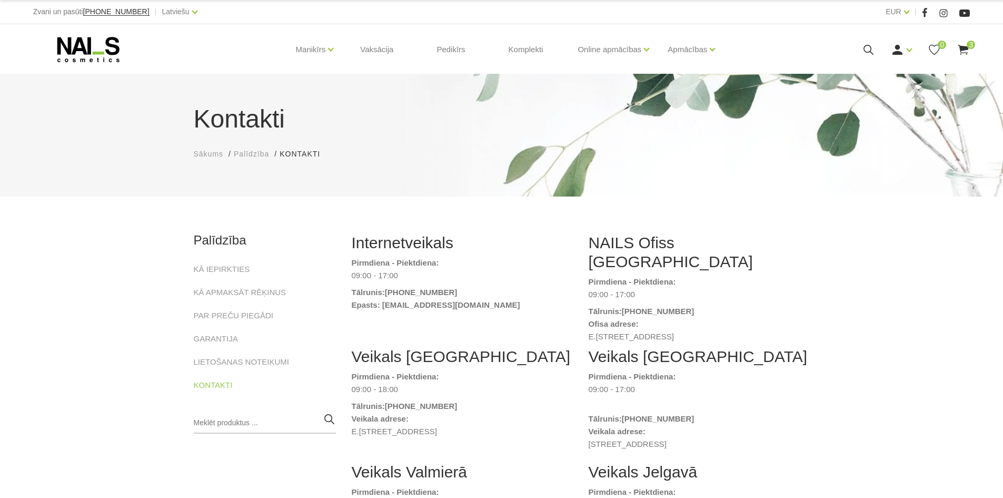
drag, startPoint x: 585, startPoint y: 319, endPoint x: 748, endPoint y: 314, distance: 163.3
click at [748, 314] on div "NAILS Ofiss Rīgā Pirmdiena - Piektdiena: 09:00 - 17:00 Tālrunis: [PHONE_NUMBER]…" at bounding box center [699, 290] width 237 height 114
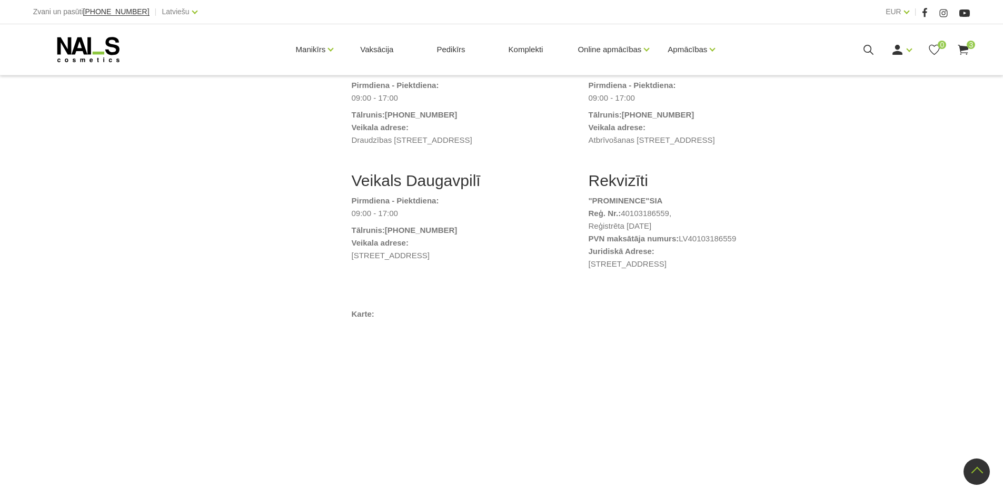
scroll to position [527, 0]
